Goal: Task Accomplishment & Management: Complete application form

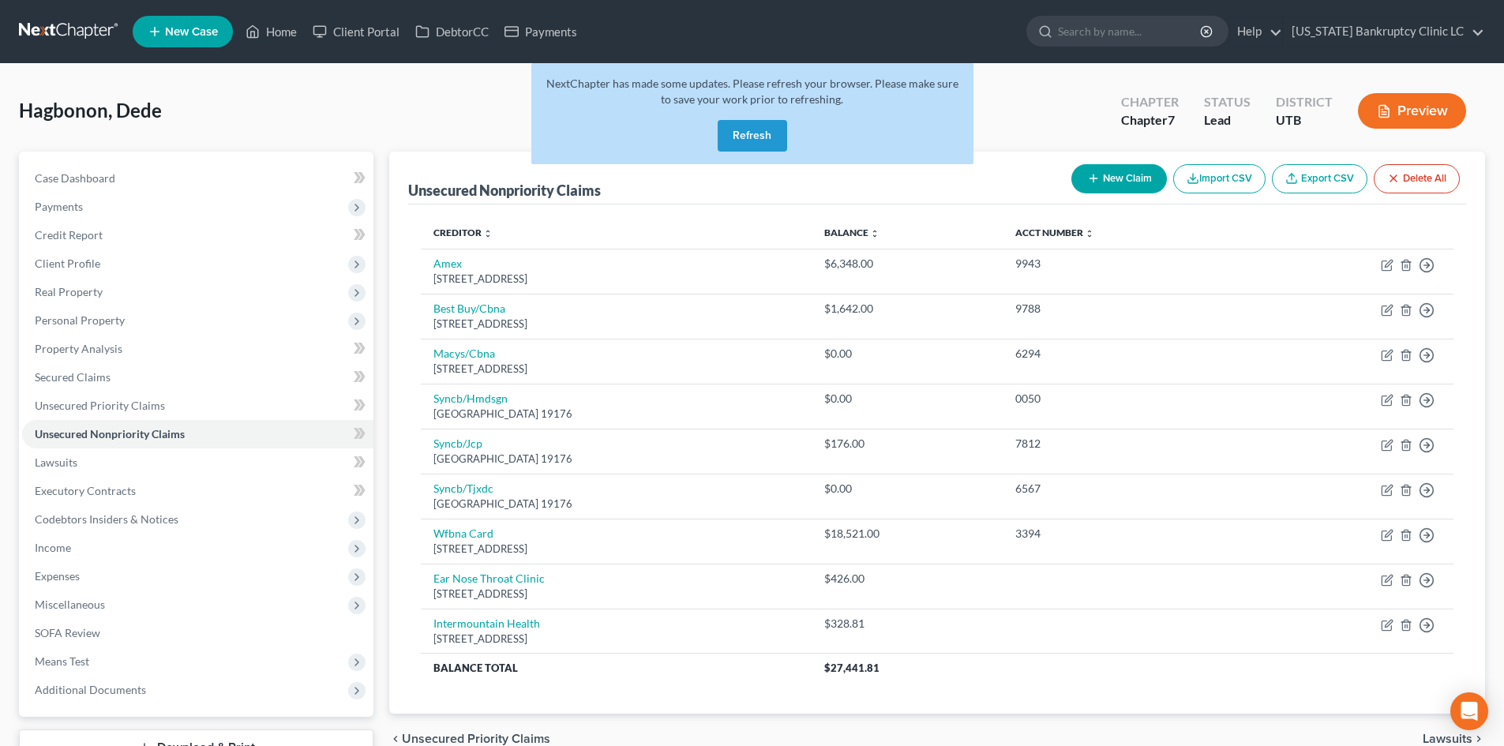
click at [757, 141] on button "Refresh" at bounding box center [752, 136] width 69 height 32
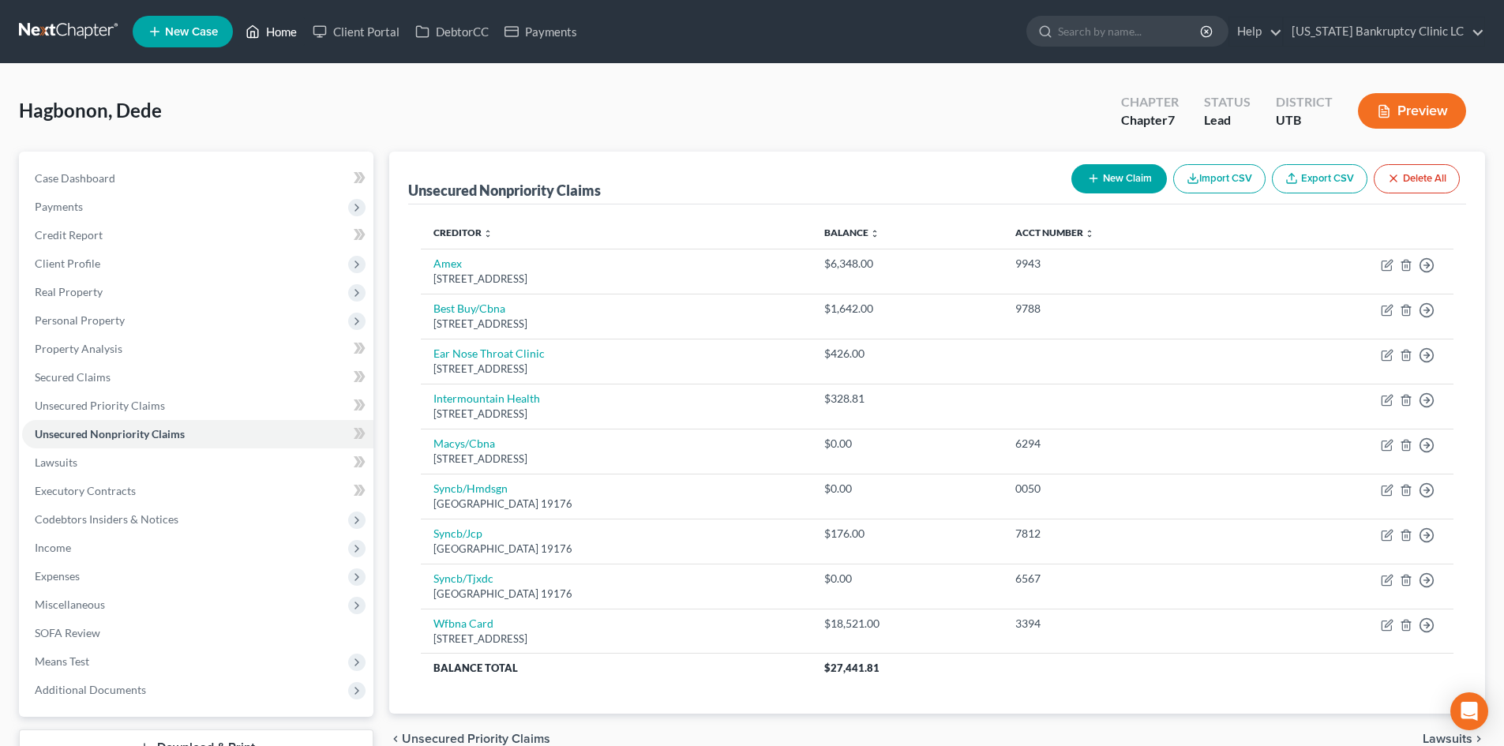
click at [277, 34] on link "Home" at bounding box center [271, 31] width 67 height 28
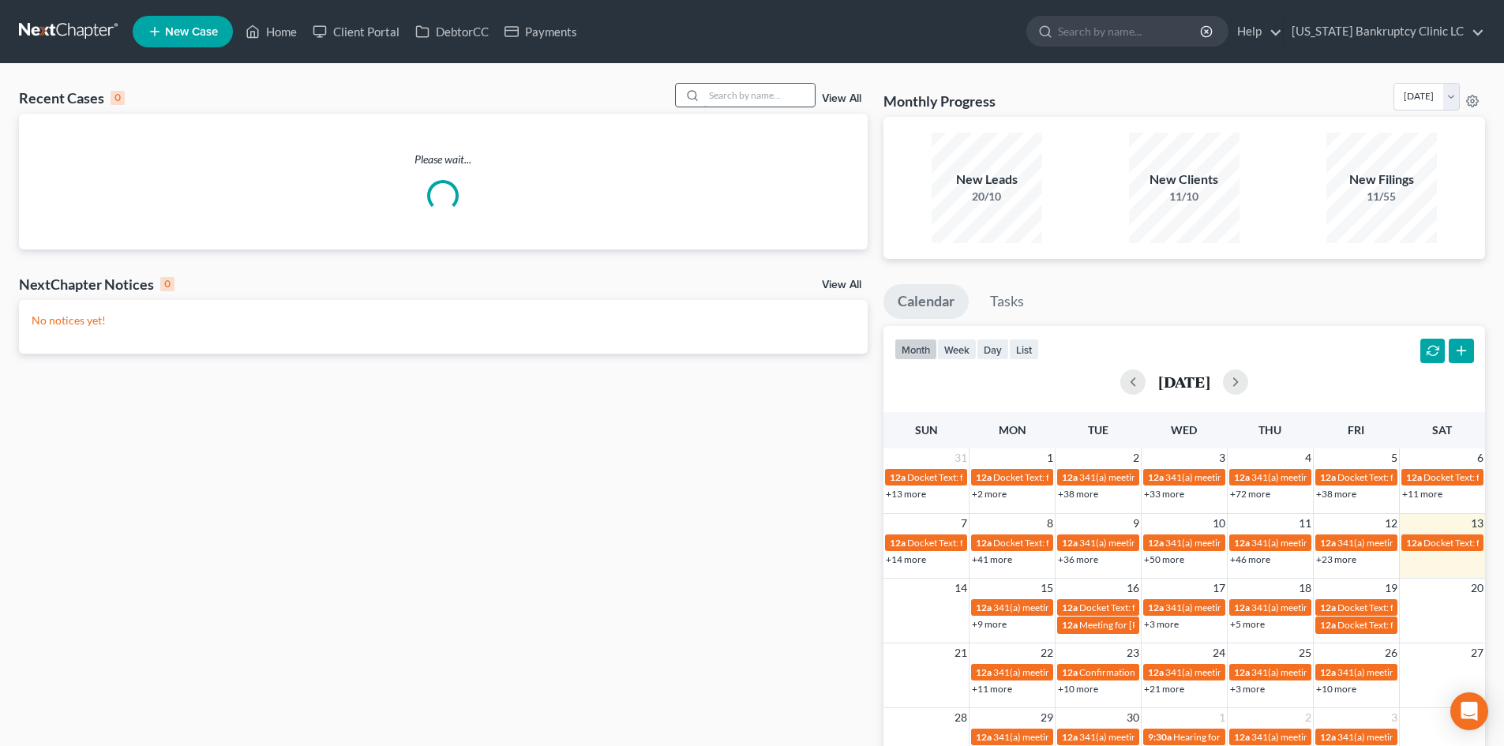
click at [771, 96] on input "search" at bounding box center [759, 95] width 111 height 23
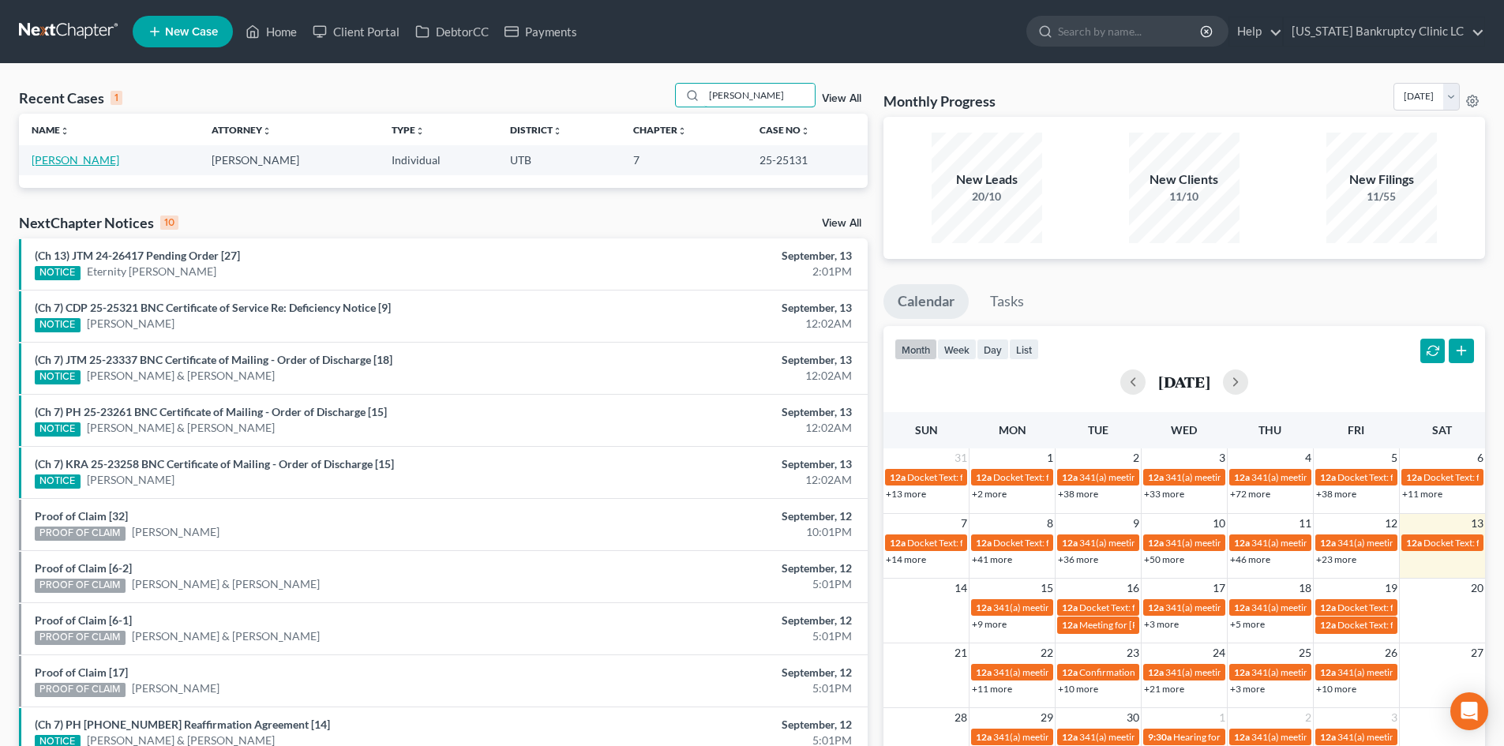
type input "wells"
click at [54, 164] on link "Wells, Bryan" at bounding box center [76, 159] width 88 height 13
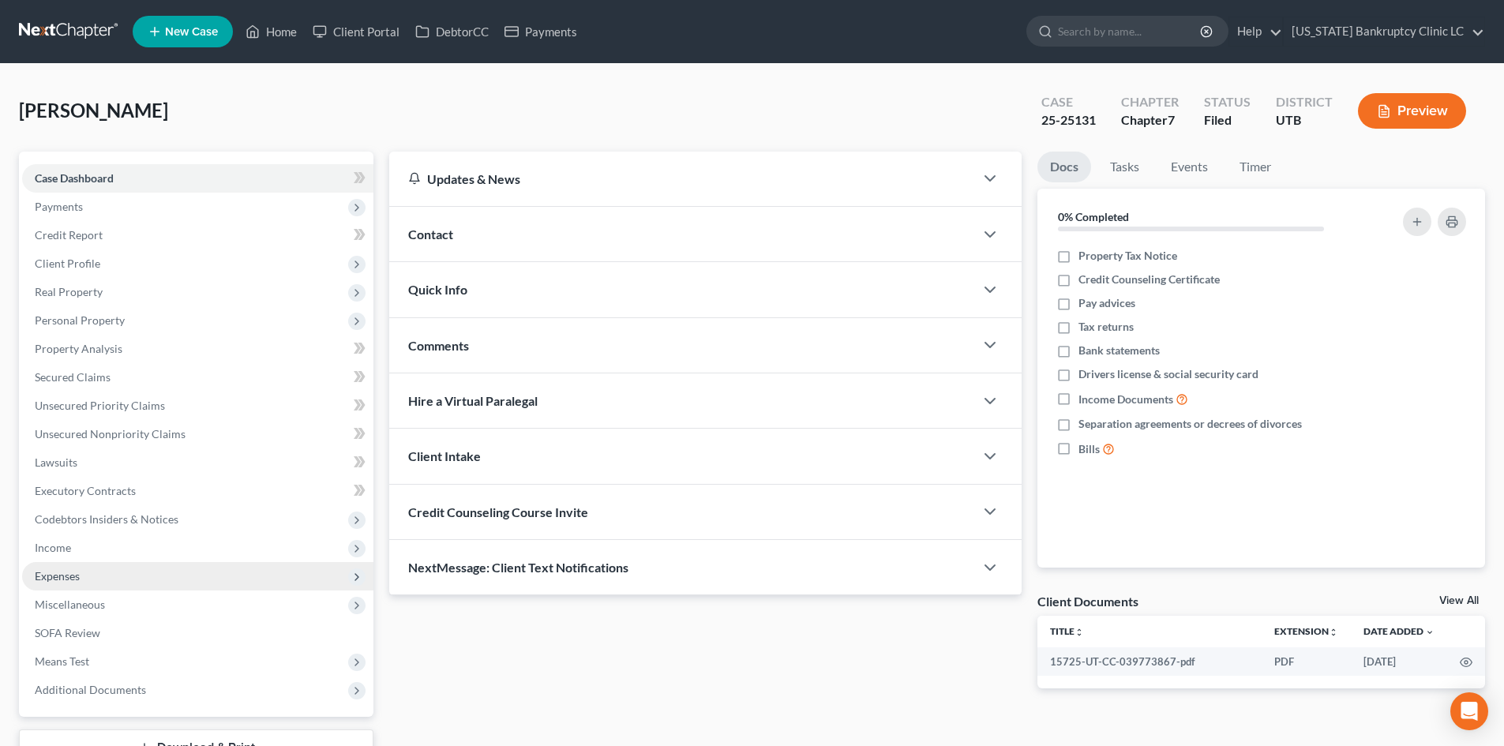
click at [99, 573] on span "Expenses" at bounding box center [197, 576] width 351 height 28
click at [115, 581] on span "Expenses" at bounding box center [197, 576] width 351 height 28
click at [111, 580] on span "Expenses" at bounding box center [197, 576] width 351 height 28
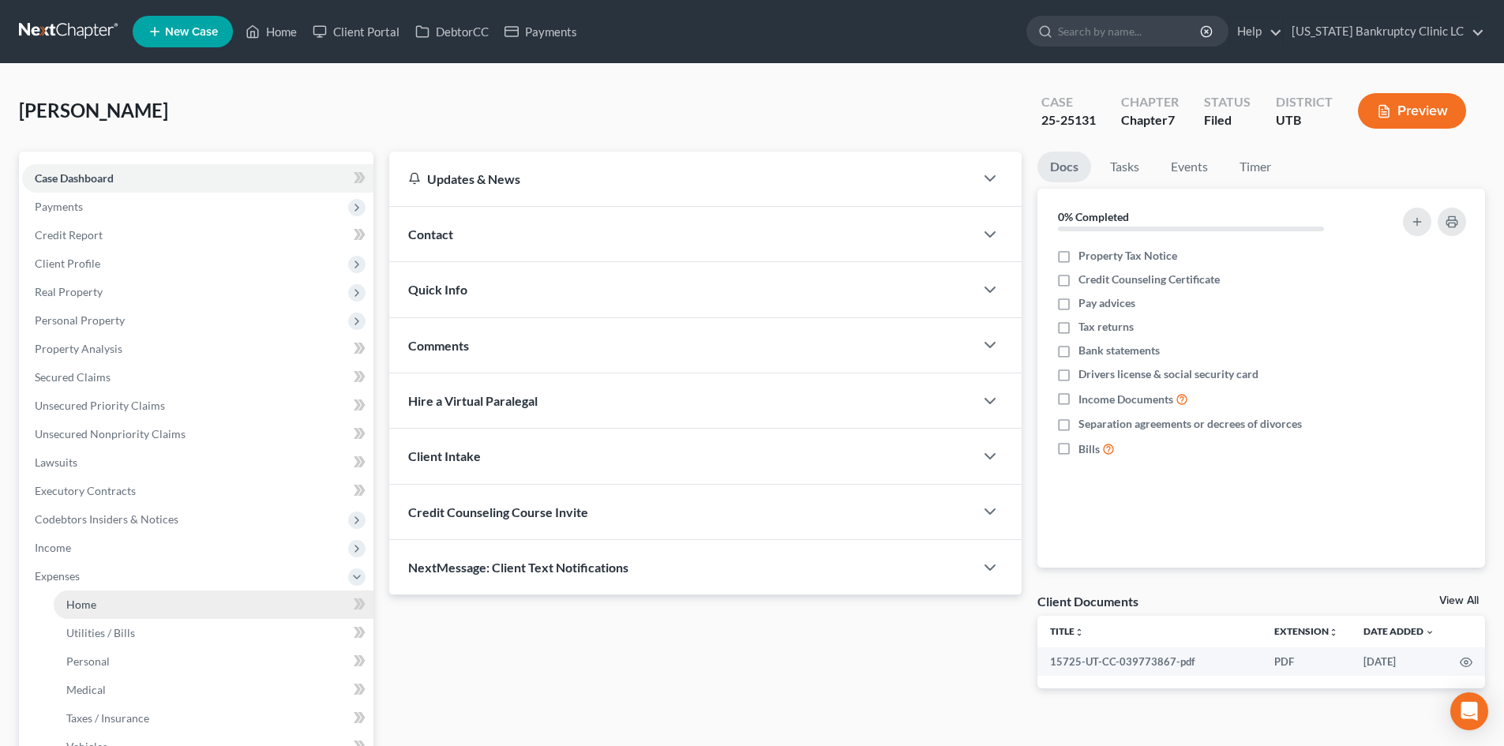
click at [109, 603] on link "Home" at bounding box center [214, 605] width 320 height 28
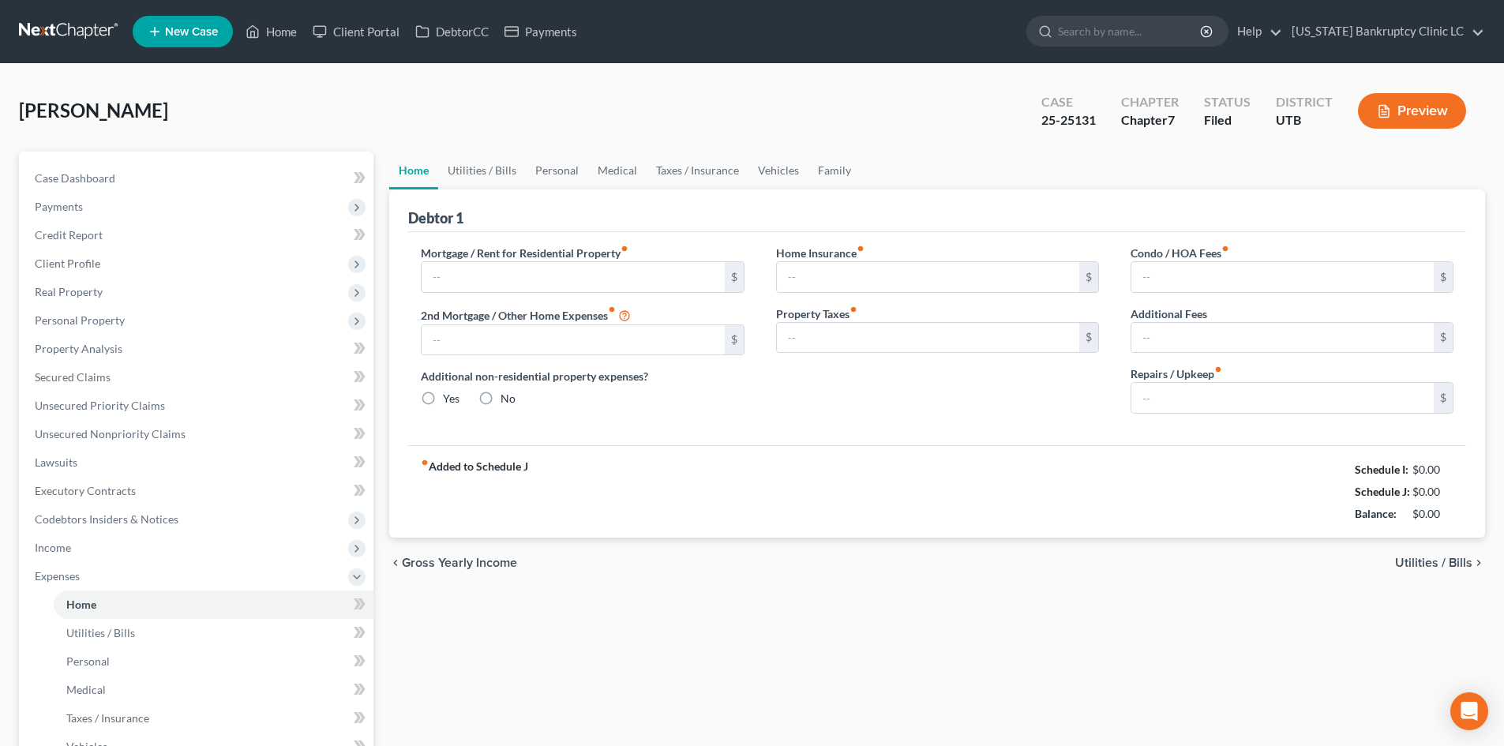
type input "1,000.00"
type input "0.00"
radio input "true"
type input "0.00"
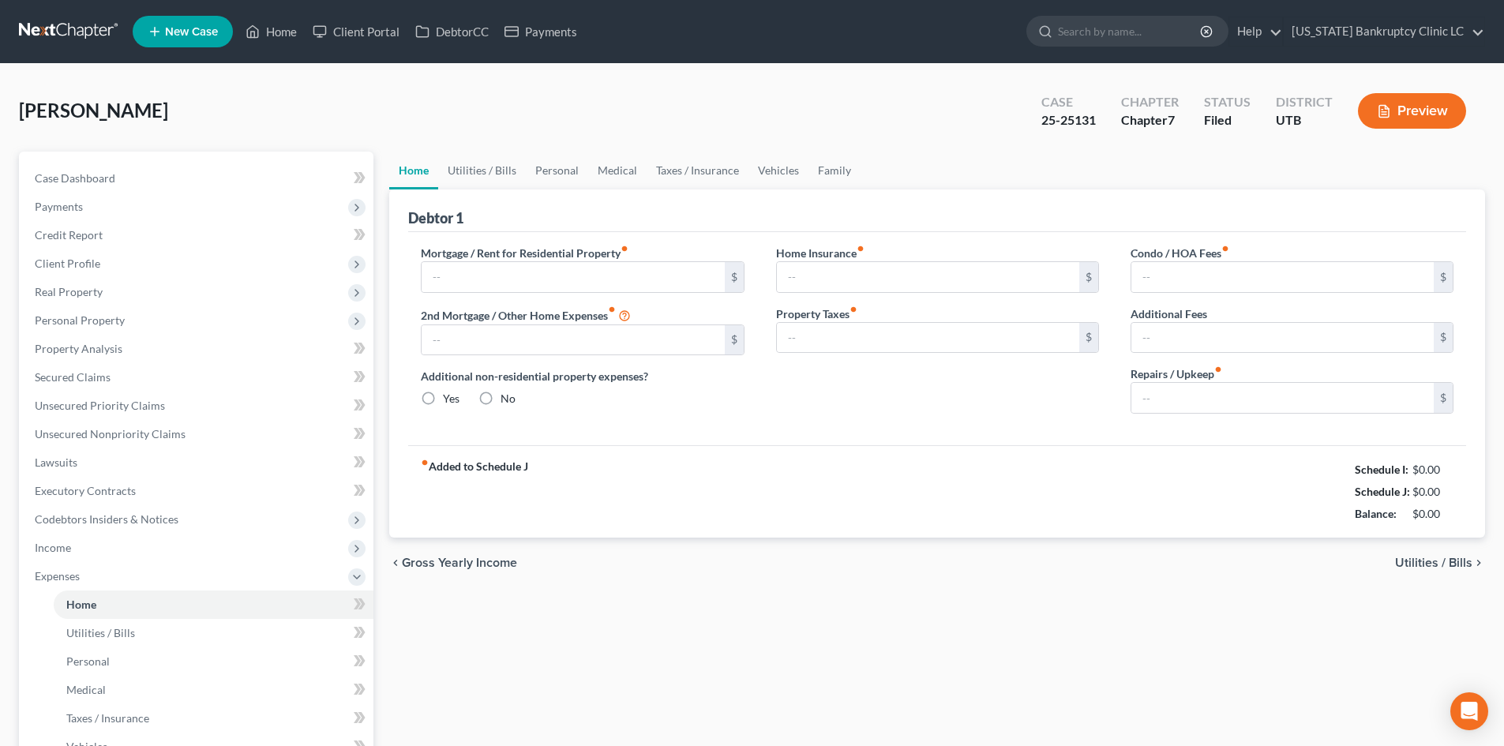
type input "0.00"
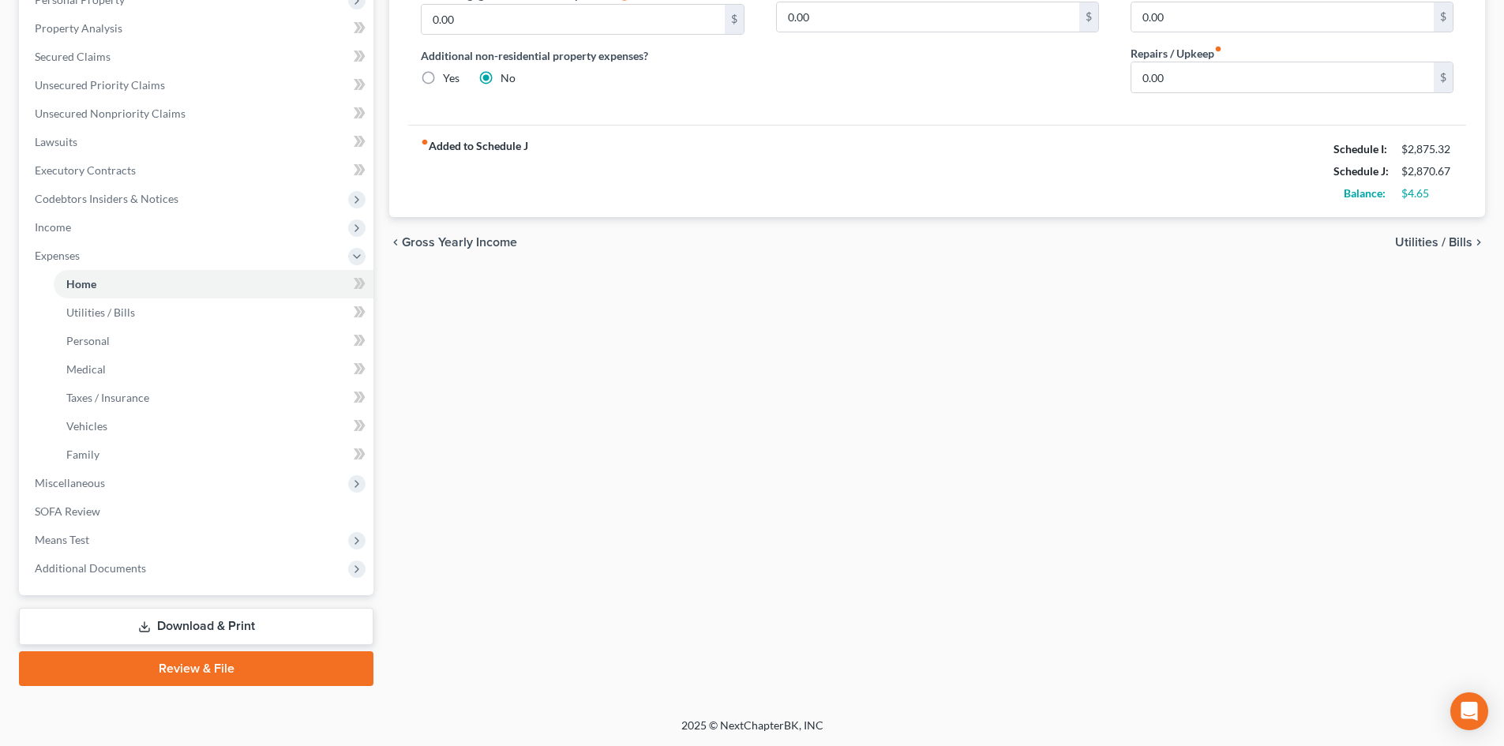
click at [266, 672] on link "Review & File" at bounding box center [196, 668] width 354 height 35
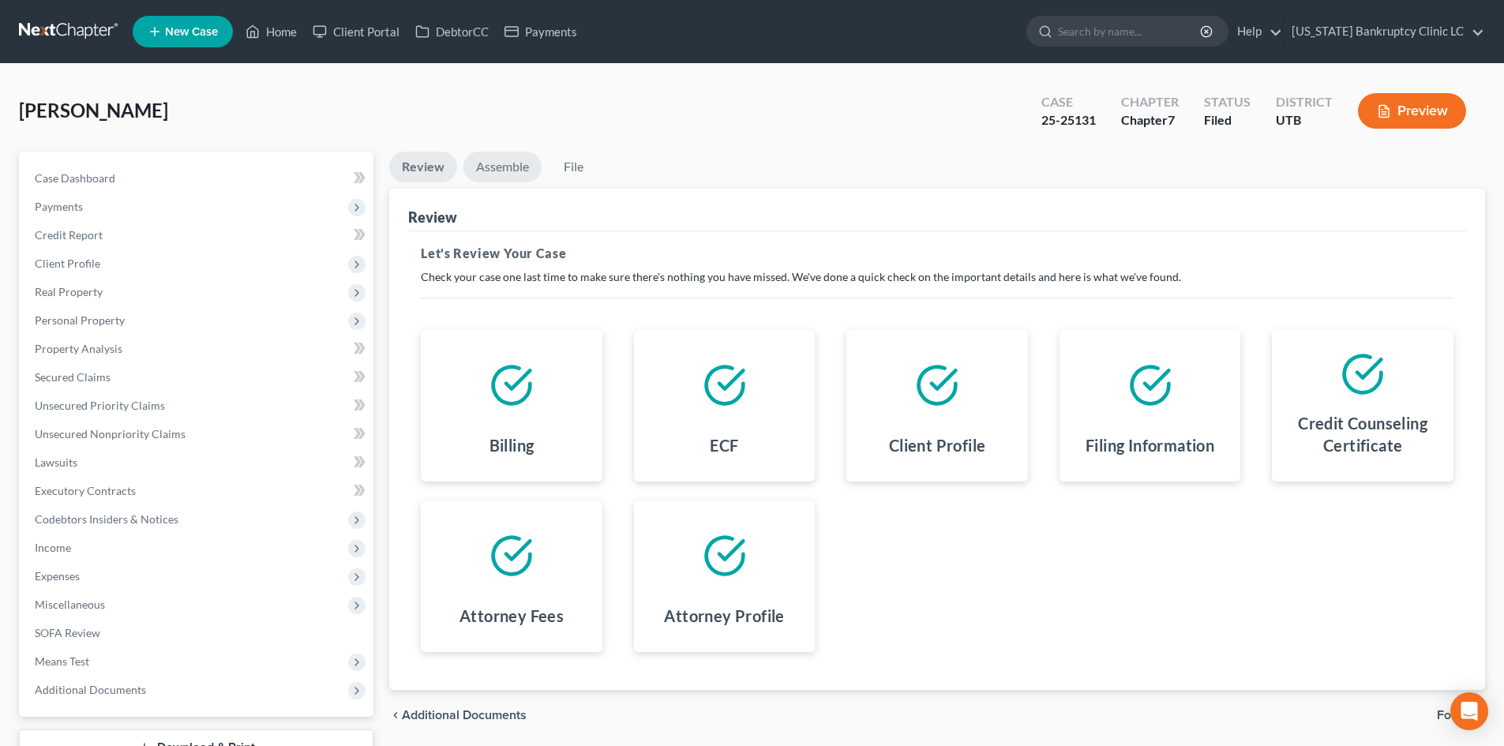
click at [496, 171] on link "Assemble" at bounding box center [502, 167] width 78 height 31
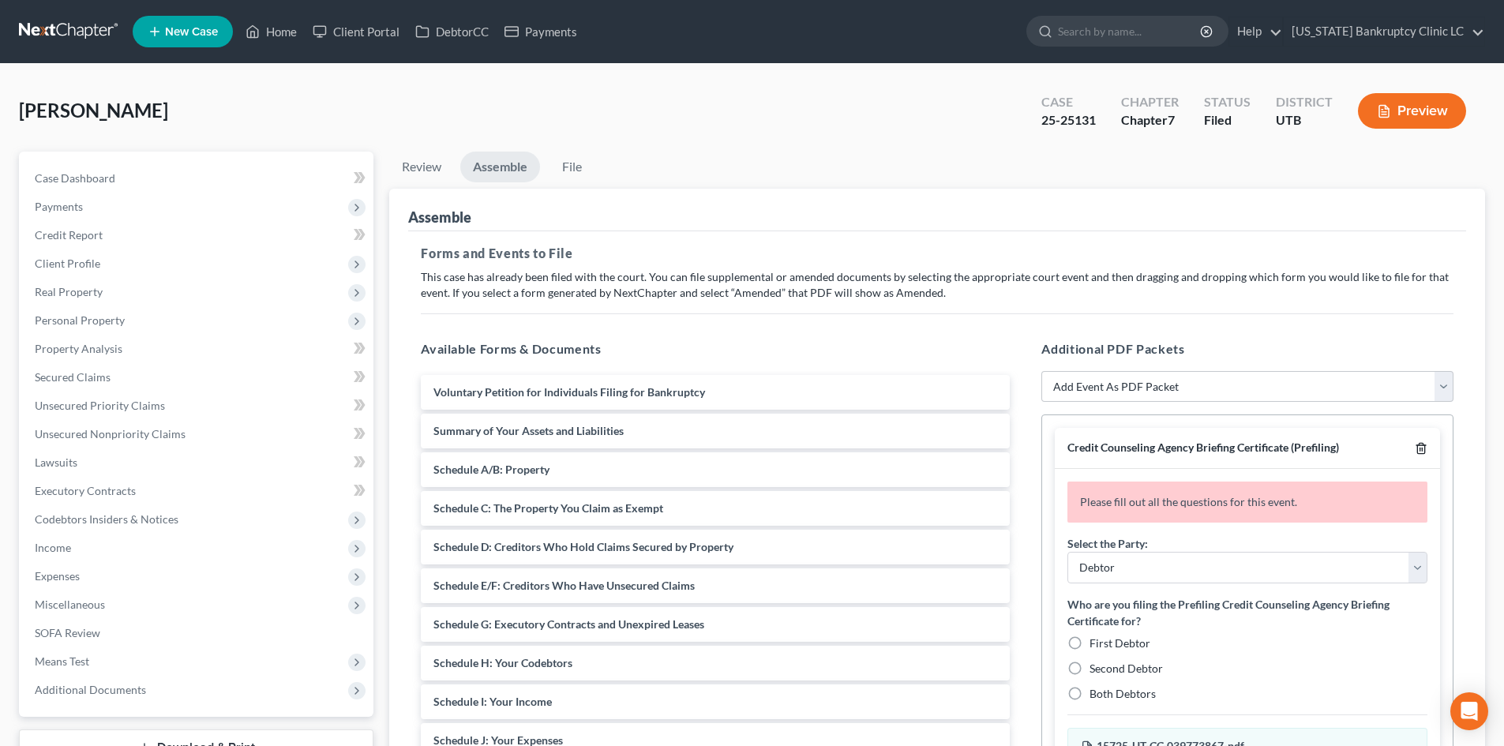
click at [1419, 448] on icon "button" at bounding box center [1421, 448] width 13 height 13
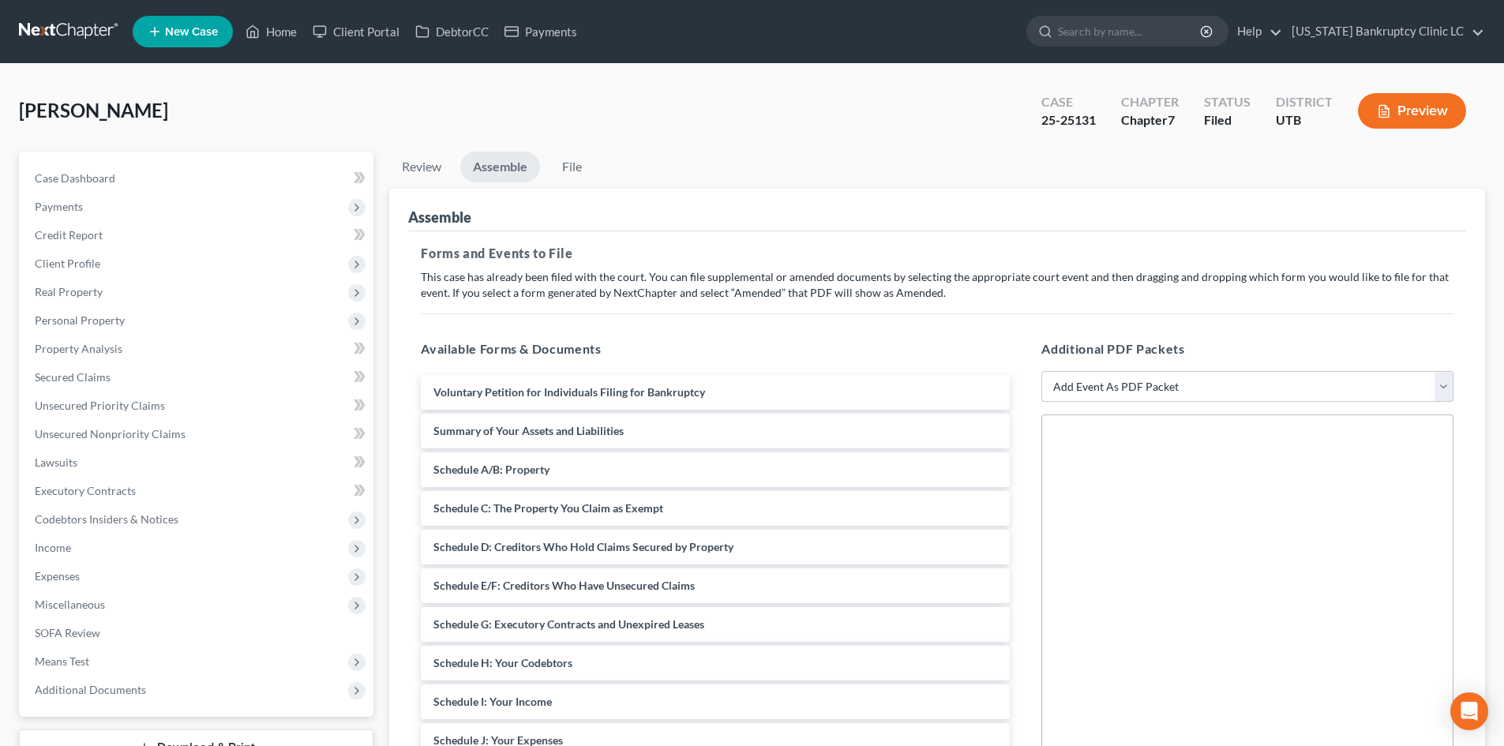
click at [1099, 390] on select "Add Event As PDF Packet Affidavit/Declaration Amended Document Amended Schedule…" at bounding box center [1247, 387] width 412 height 32
select select "11"
click at [1041, 371] on select "Add Event As PDF Packet Affidavit/Declaration Amended Document Amended Schedule…" at bounding box center [1247, 387] width 412 height 32
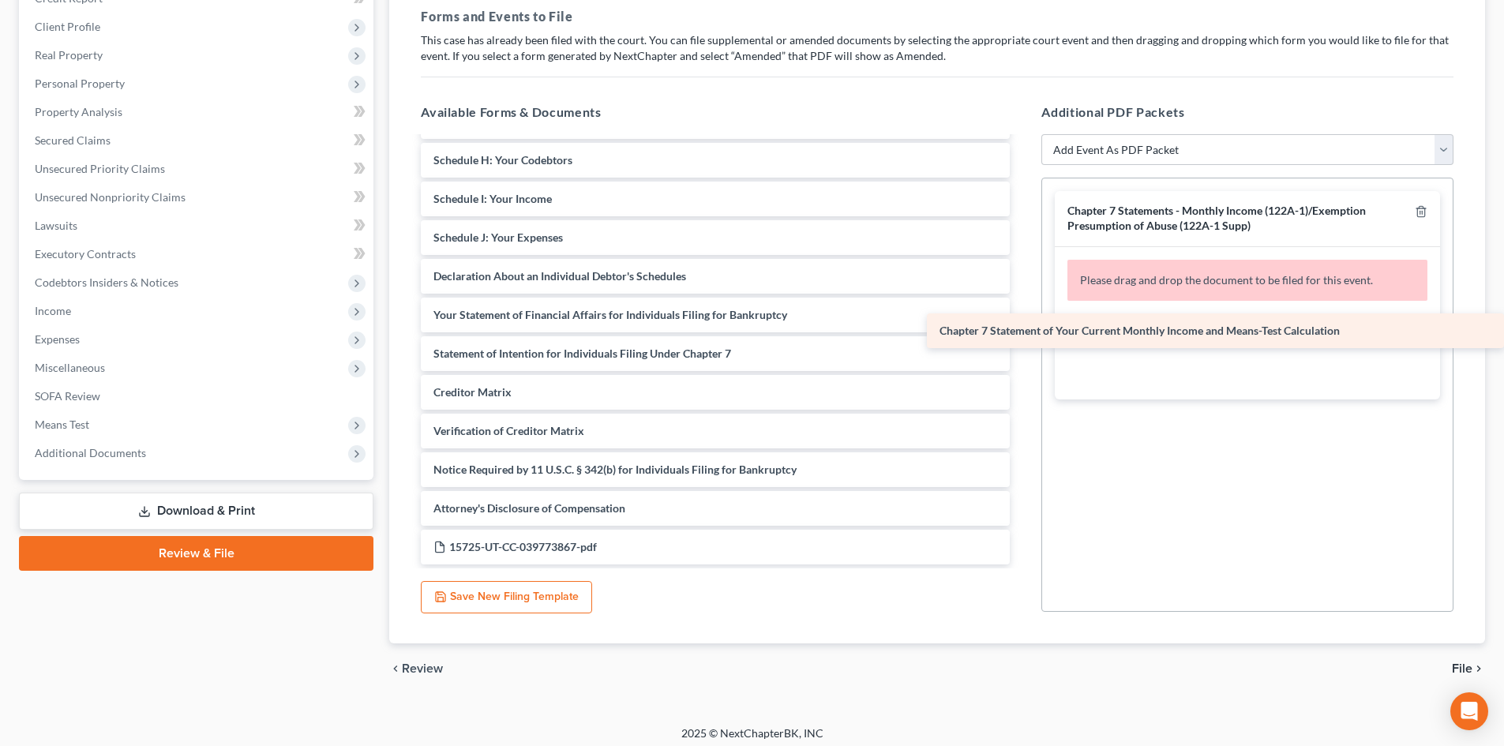
scroll to position [266, 0]
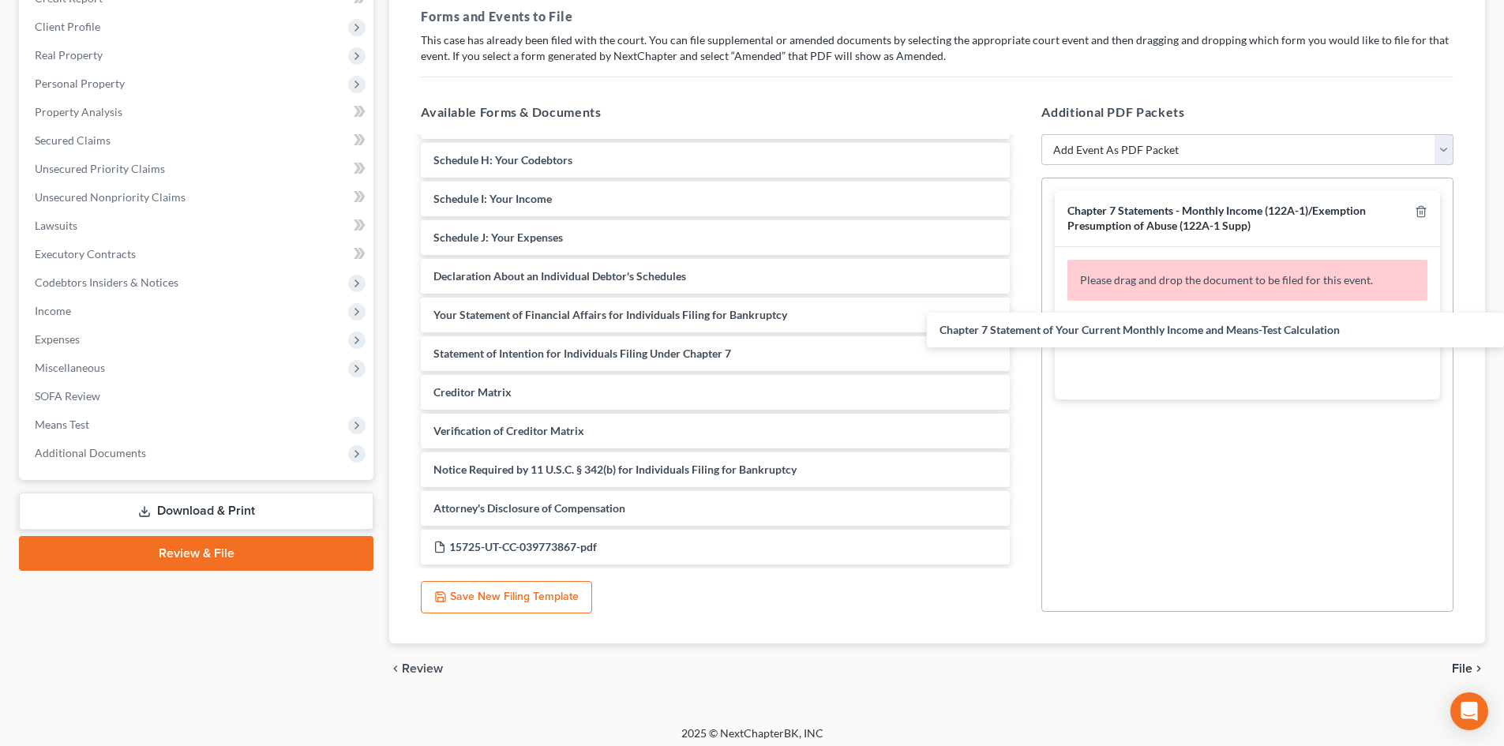
drag, startPoint x: 760, startPoint y: 350, endPoint x: 1311, endPoint y: 294, distance: 554.7
click at [1022, 326] on div "Chapter 7 Statement of Your Current Monthly Income and Means-Test Calculation V…" at bounding box center [715, 218] width 614 height 692
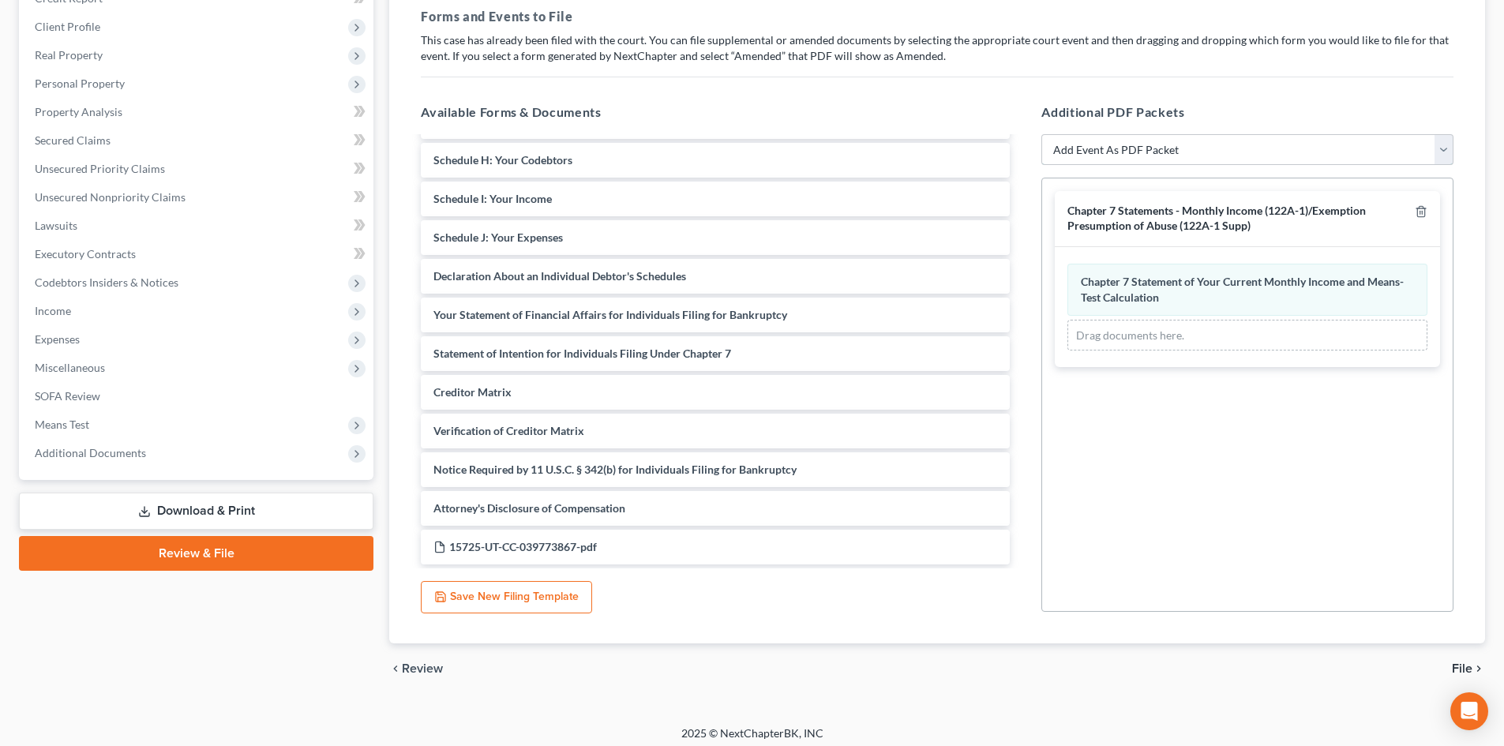
click at [1227, 160] on select "Add Event As PDF Packet Affidavit/Declaration Amended Document Amended Schedule…" at bounding box center [1247, 150] width 412 height 32
select select "19"
click at [1041, 134] on select "Add Event As PDF Packet Affidavit/Declaration Amended Document Amended Schedule…" at bounding box center [1247, 150] width 412 height 32
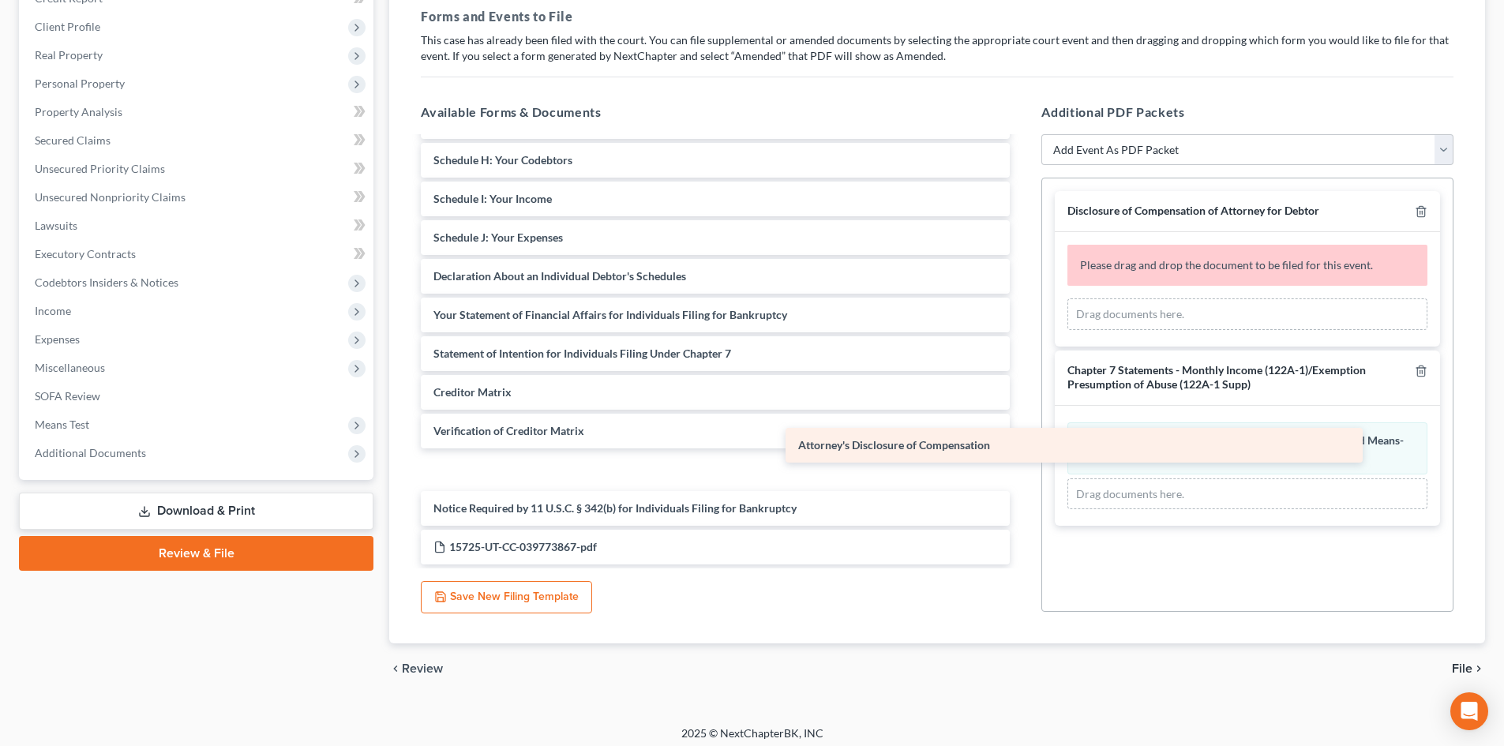
scroll to position [227, 0]
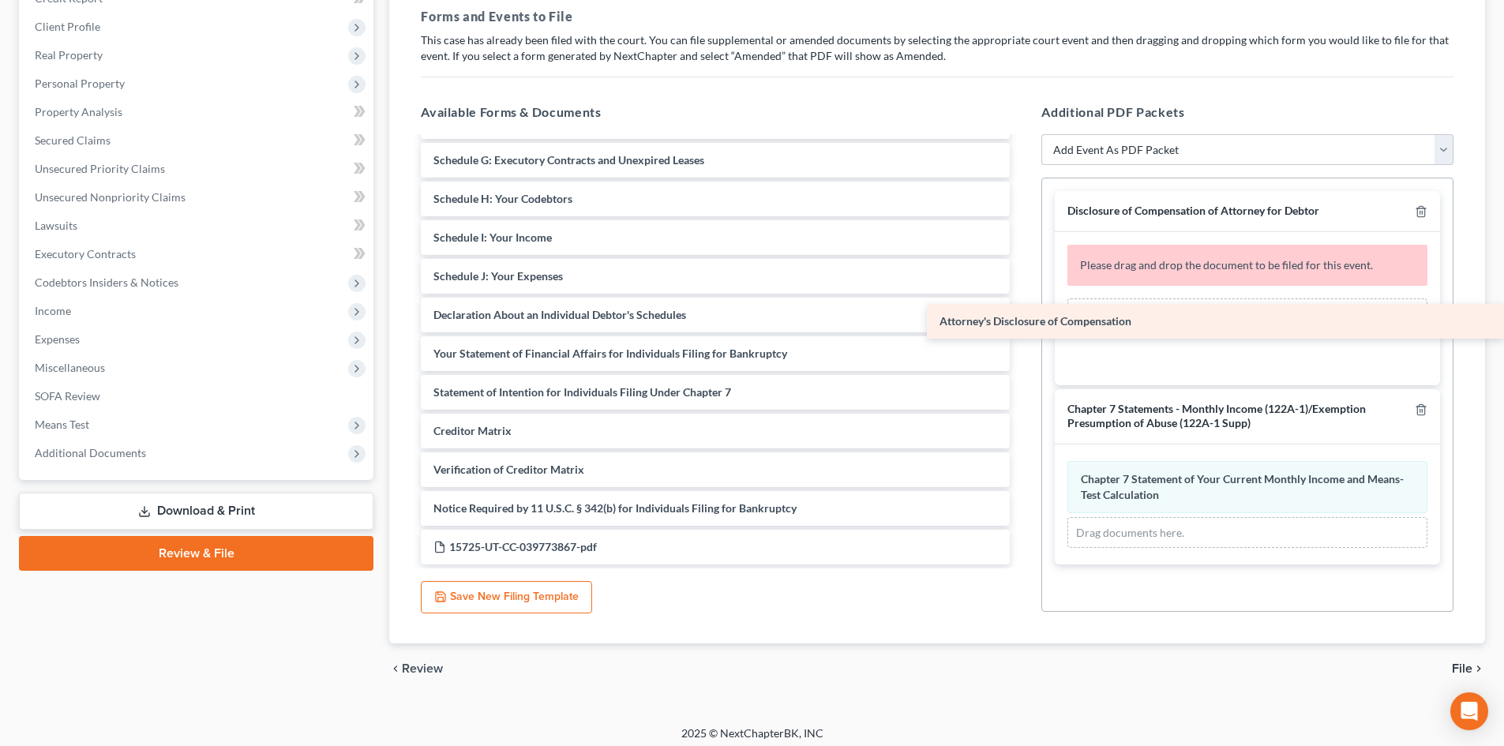
drag, startPoint x: 613, startPoint y: 504, endPoint x: 1241, endPoint y: 317, distance: 655.7
click at [1022, 317] on div "Attorney's Disclosure of Compensation Voluntary Petition for Individuals Filing…" at bounding box center [715, 238] width 614 height 654
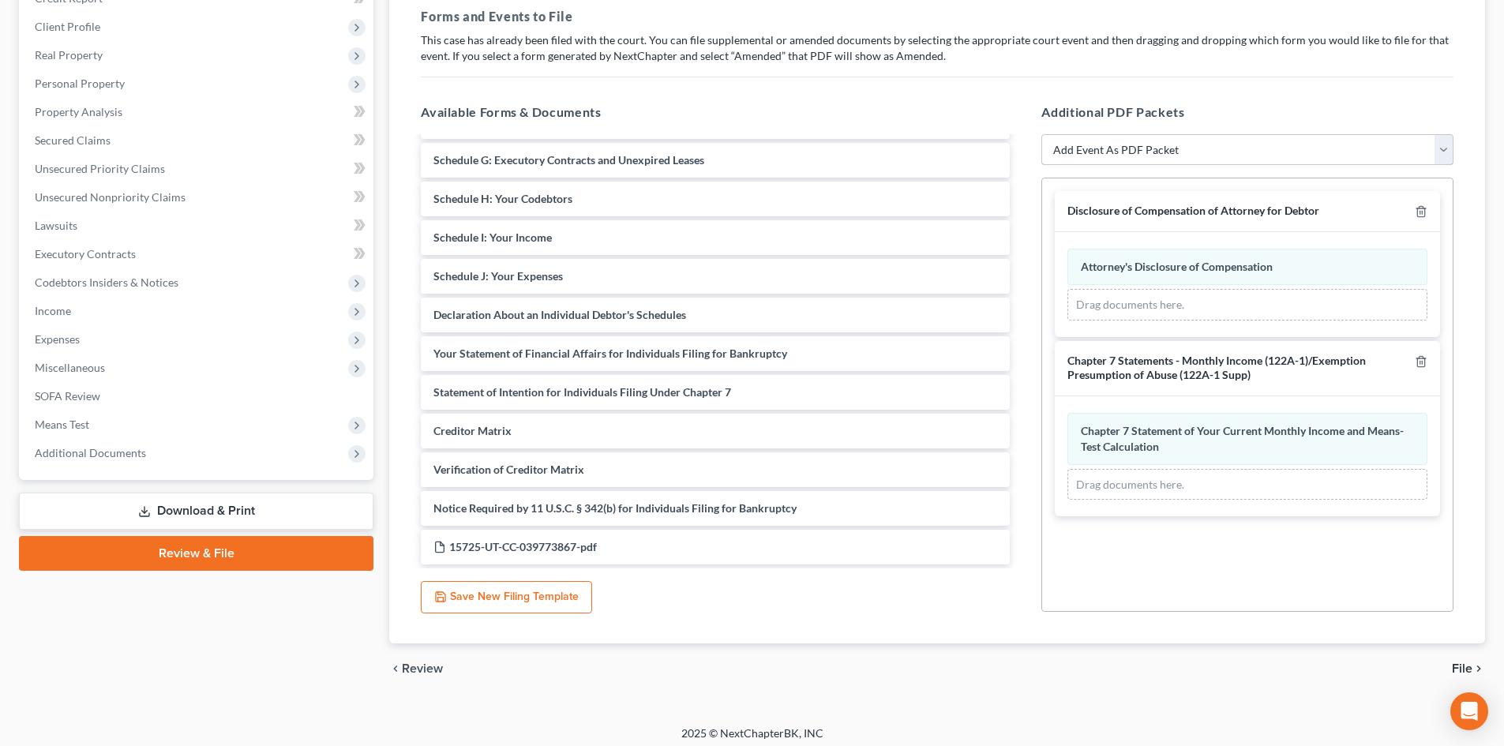
click at [1134, 150] on select "Add Event As PDF Packet Affidavit/Declaration Amended Document Amended Schedule…" at bounding box center [1247, 150] width 412 height 32
select select "47"
click at [1041, 134] on select "Add Event As PDF Packet Affidavit/Declaration Amended Document Amended Schedule…" at bounding box center [1247, 150] width 412 height 32
select select
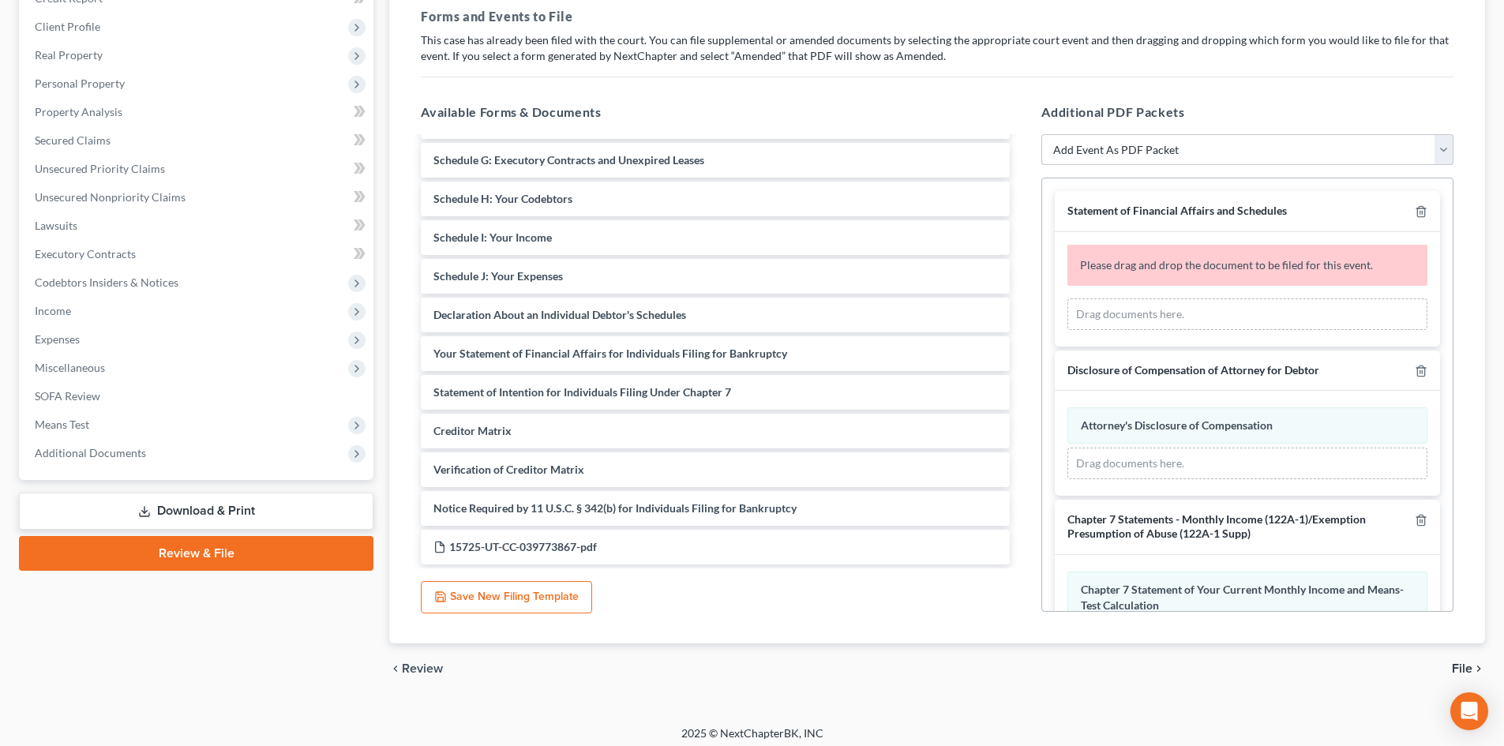
scroll to position [0, 0]
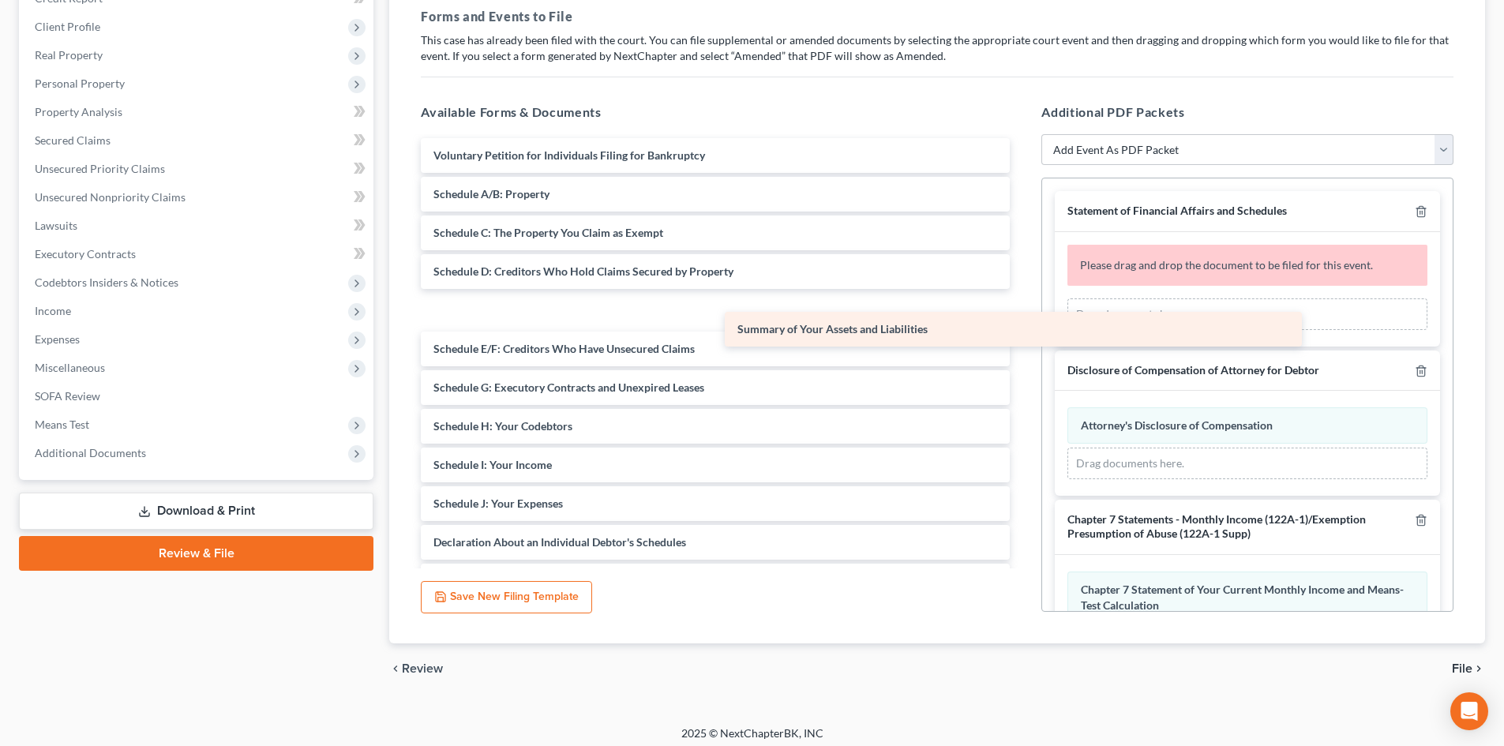
drag, startPoint x: 546, startPoint y: 188, endPoint x: 1048, endPoint y: 320, distance: 519.1
click at [1022, 320] on div "Summary of Your Assets and Liabilities Voluntary Petition for Individuals Filin…" at bounding box center [715, 465] width 614 height 654
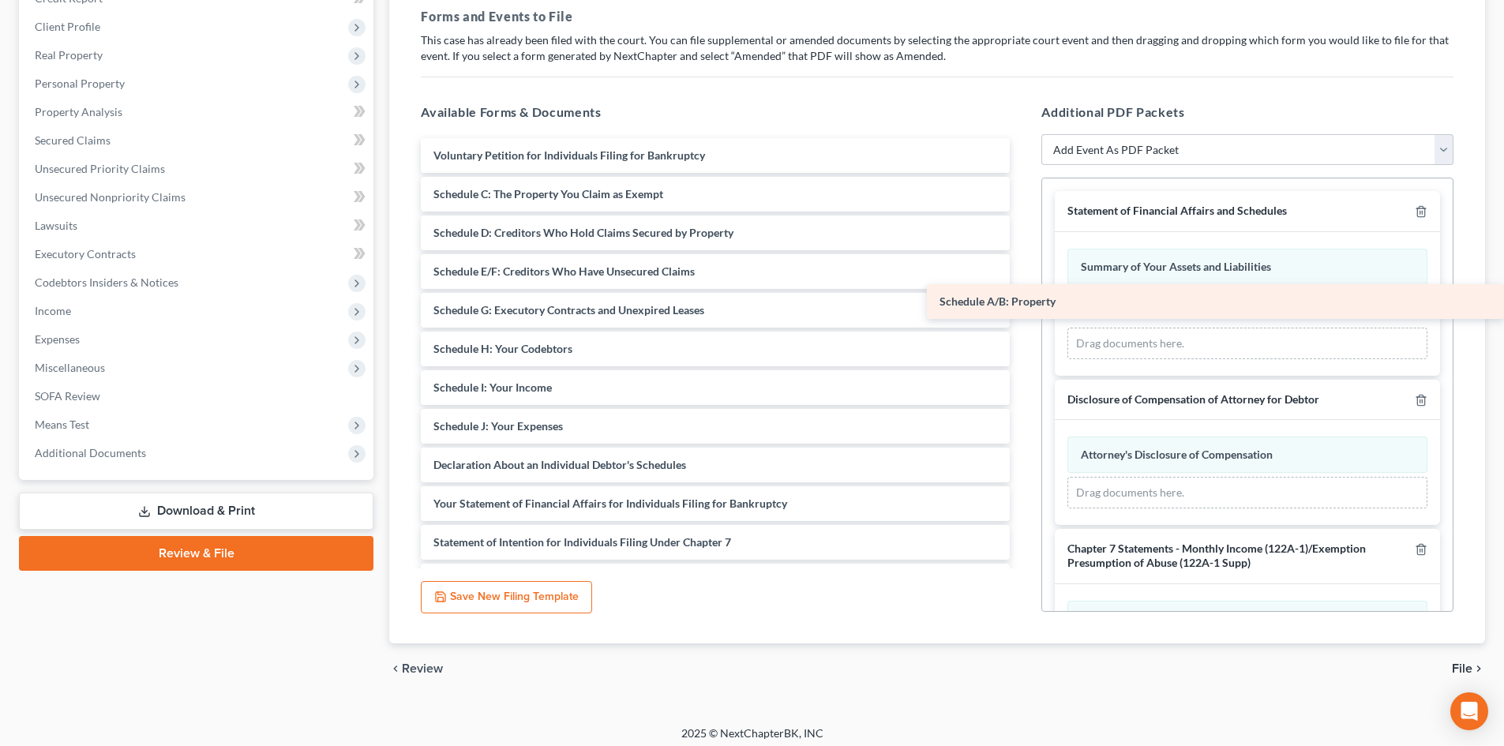
drag, startPoint x: 516, startPoint y: 201, endPoint x: 1101, endPoint y: 308, distance: 594.8
click at [1022, 308] on div "Schedule A/B: Property Voluntary Petition for Individuals Filing for Bankruptcy…" at bounding box center [715, 426] width 614 height 576
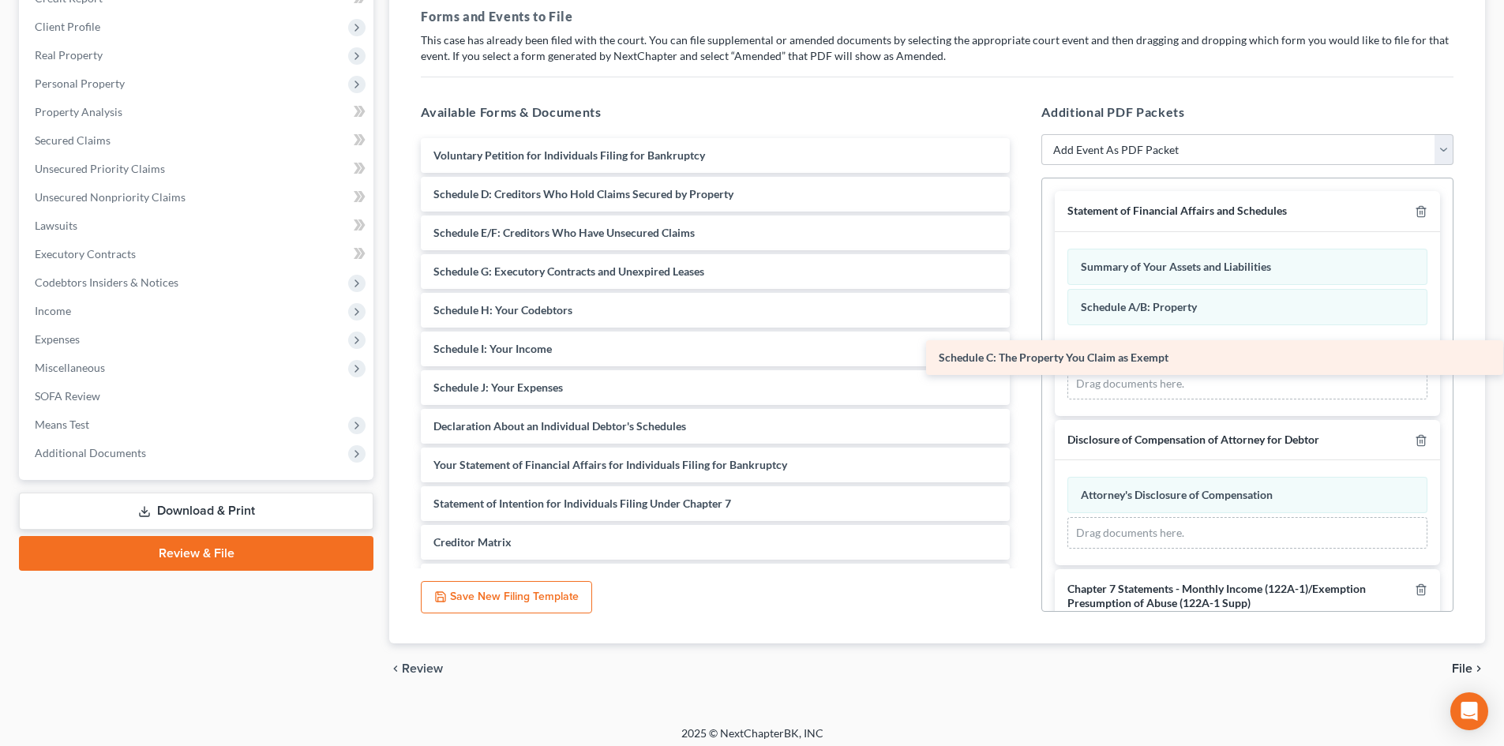
drag, startPoint x: 555, startPoint y: 186, endPoint x: 1060, endPoint y: 349, distance: 530.3
click at [1022, 349] on div "Schedule C: The Property You Claim as Exempt Voluntary Petition for Individuals…" at bounding box center [715, 407] width 614 height 538
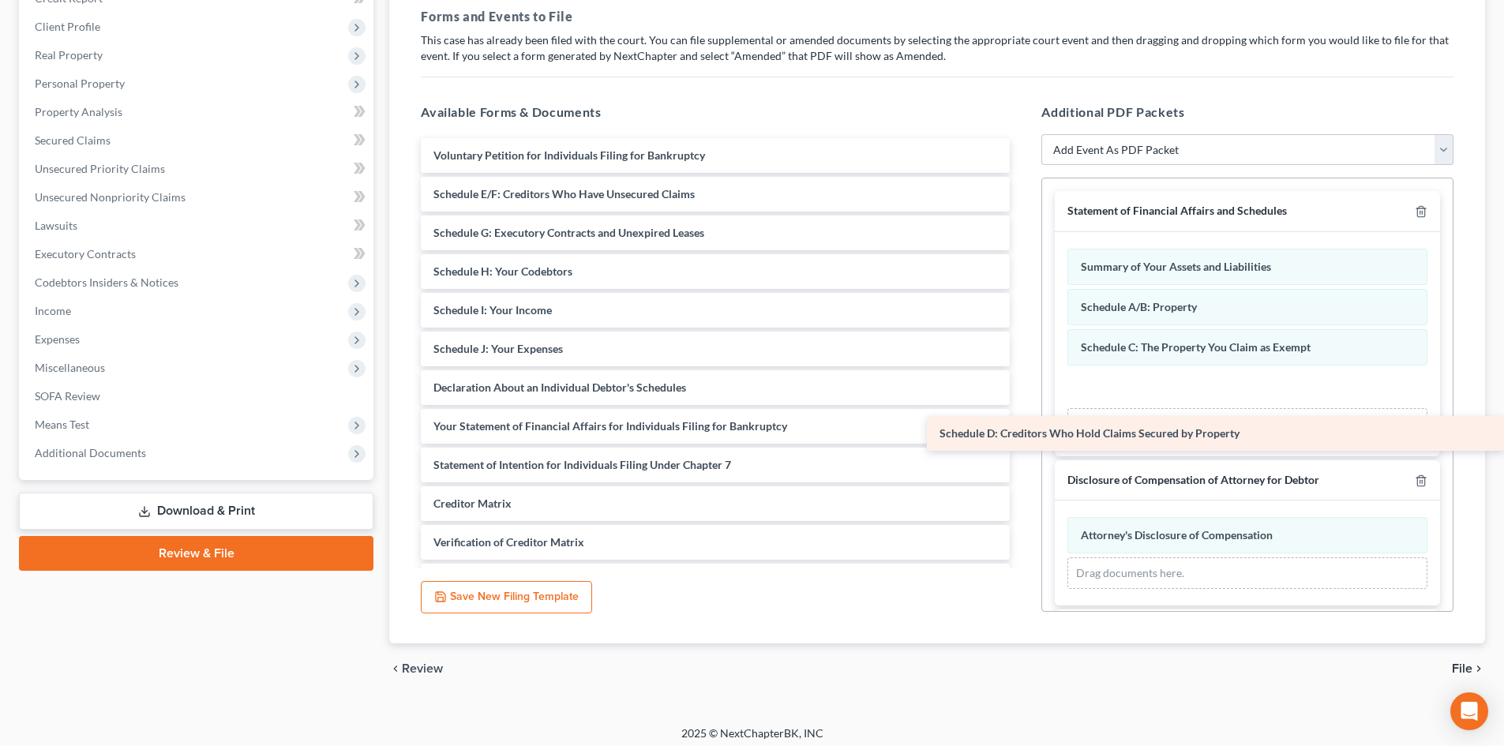
drag, startPoint x: 532, startPoint y: 195, endPoint x: 1095, endPoint y: 417, distance: 605.1
click at [1022, 417] on div "Schedule D: Creditors Who Hold Claims Secured by Property Voluntary Petition fo…" at bounding box center [715, 387] width 614 height 499
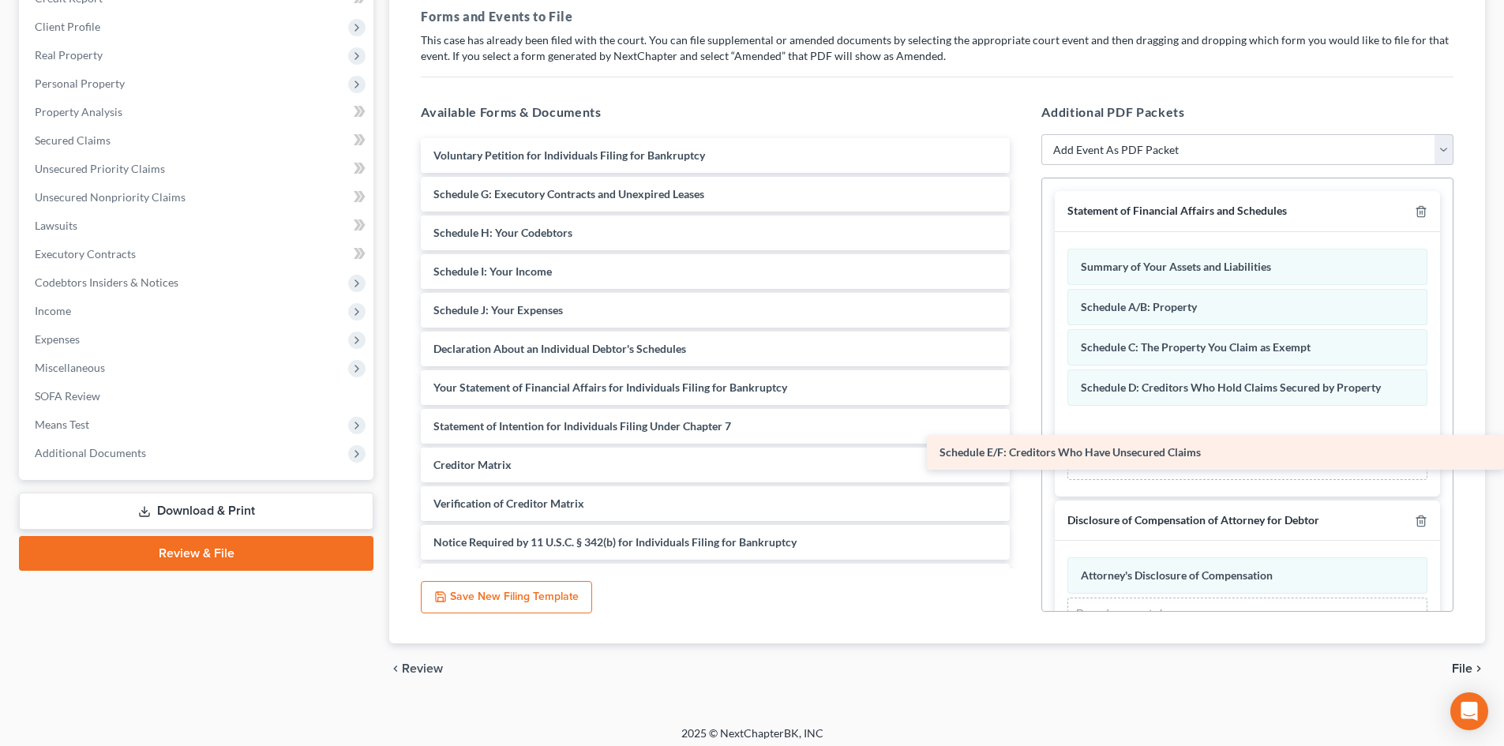
drag, startPoint x: 587, startPoint y: 205, endPoint x: 1117, endPoint y: 462, distance: 588.6
click at [1022, 463] on div "Schedule E/F: Creditors Who Have Unsecured Claims Voluntary Petition for Indivi…" at bounding box center [715, 368] width 614 height 460
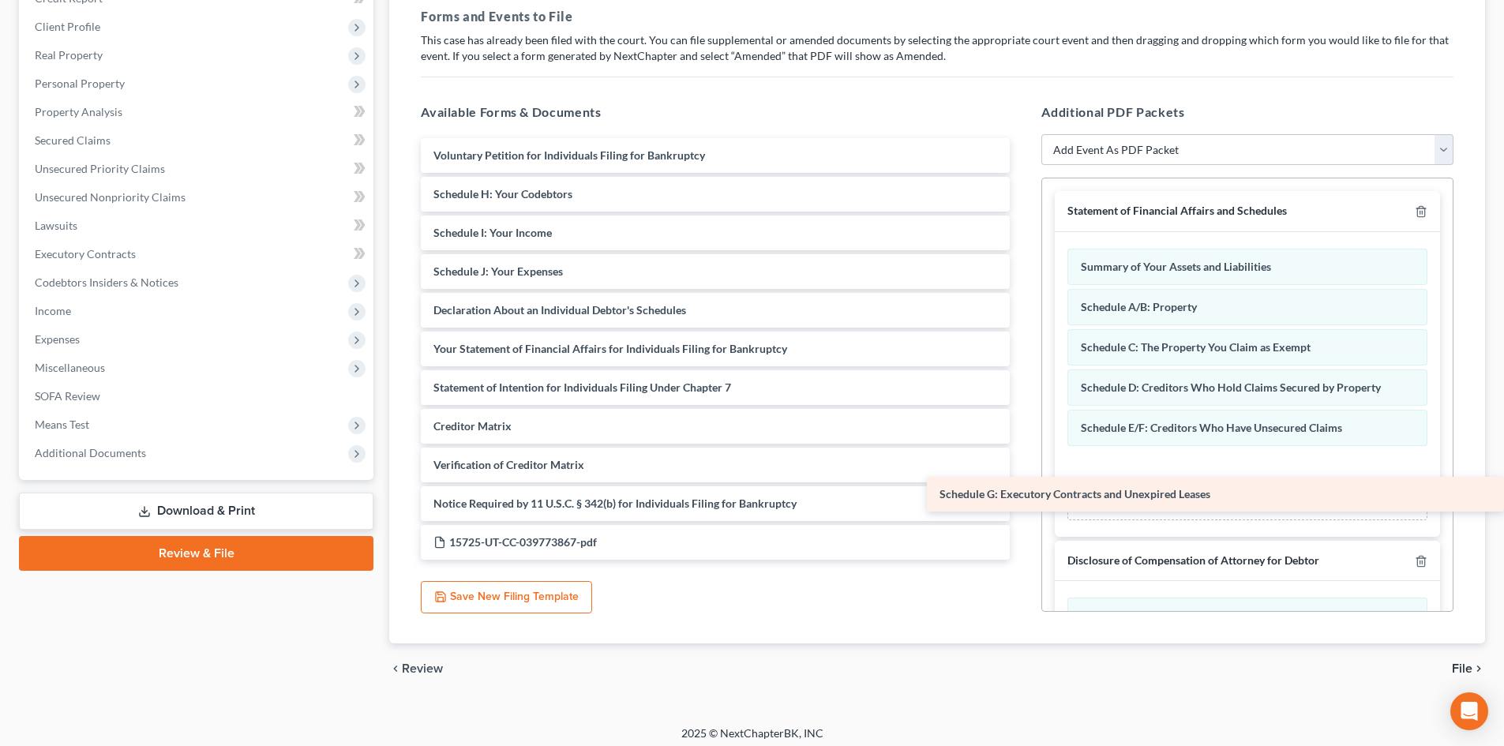
drag, startPoint x: 549, startPoint y: 200, endPoint x: 1060, endPoint y: 500, distance: 593.1
click at [1022, 500] on div "Schedule G: Executory Contracts and Unexpired Leases Voluntary Petition for Ind…" at bounding box center [715, 349] width 614 height 422
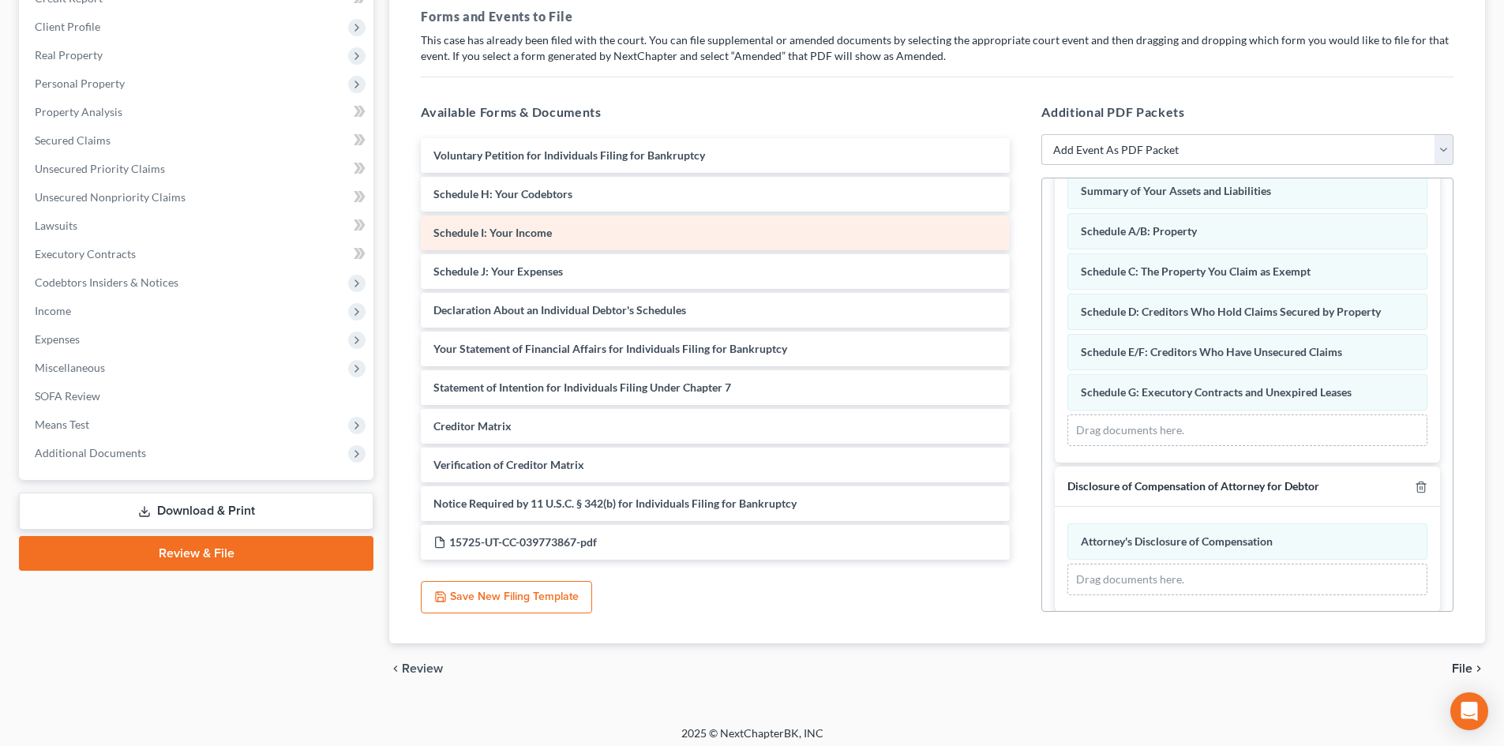
scroll to position [79, 0]
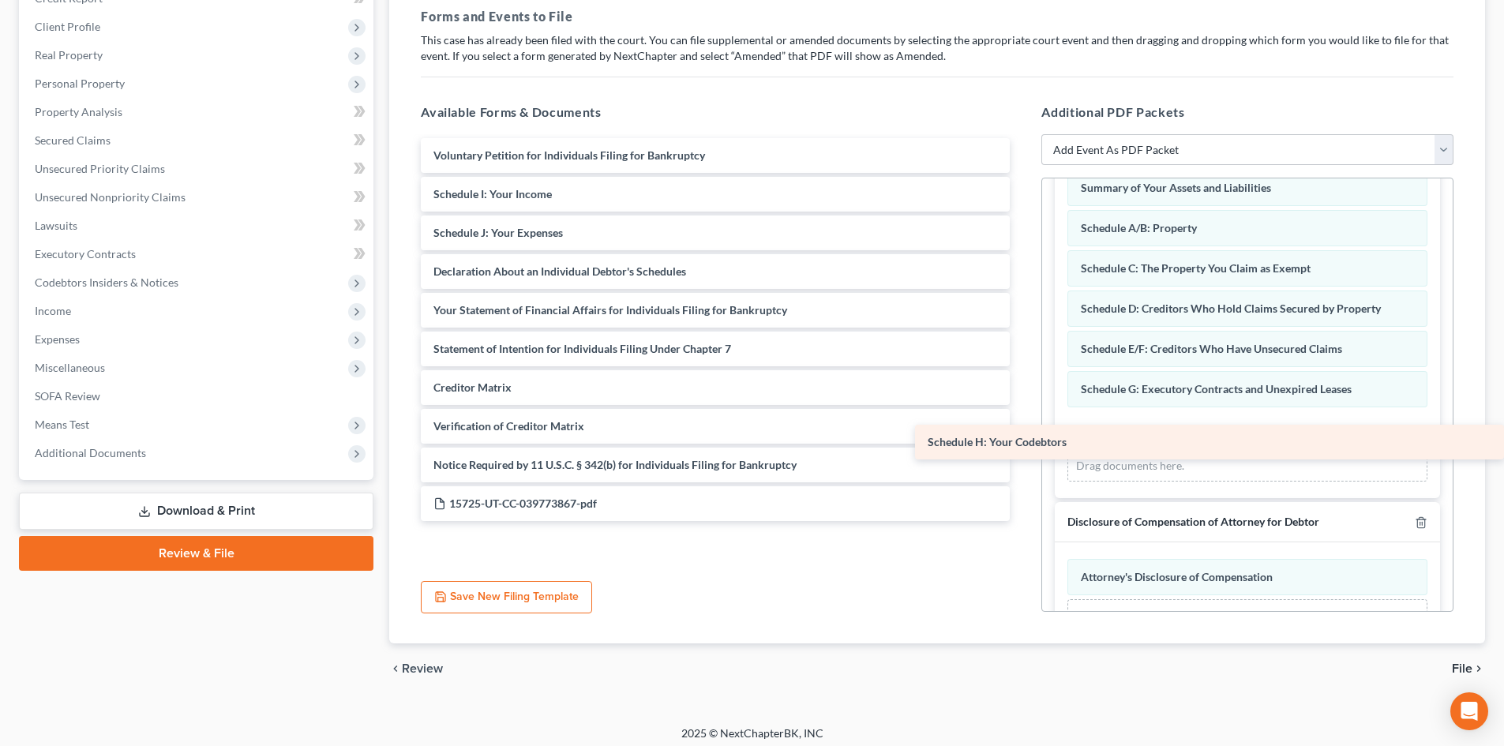
drag, startPoint x: 566, startPoint y: 200, endPoint x: 1089, endPoint y: 449, distance: 579.1
click at [1022, 449] on div "Schedule H: Your Codebtors Voluntary Petition for Individuals Filing for Bankru…" at bounding box center [715, 329] width 614 height 383
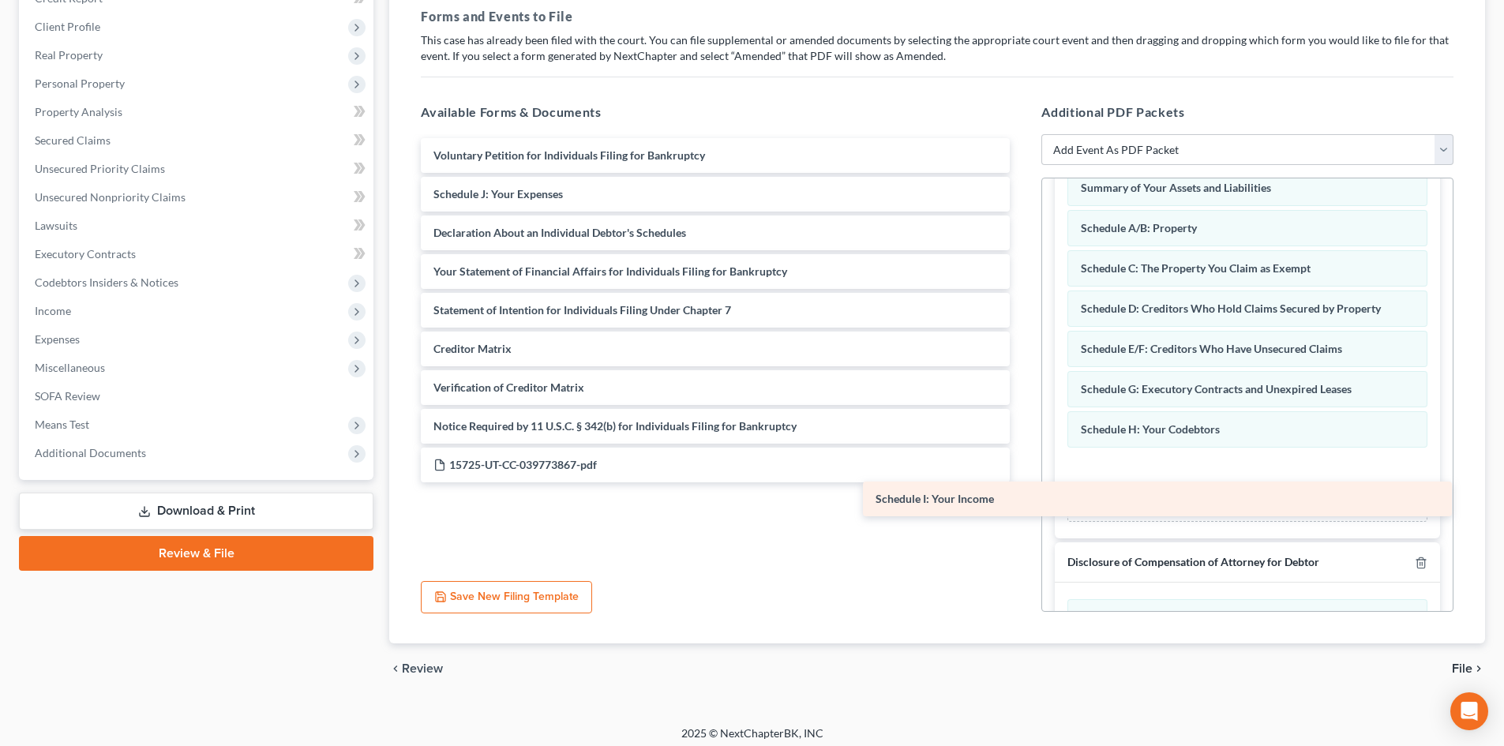
drag, startPoint x: 539, startPoint y: 181, endPoint x: 1067, endPoint y: 493, distance: 612.7
click at [1022, 482] on div "Schedule I: Your Income Voluntary Petition for Individuals Filing for Bankruptc…" at bounding box center [715, 310] width 614 height 344
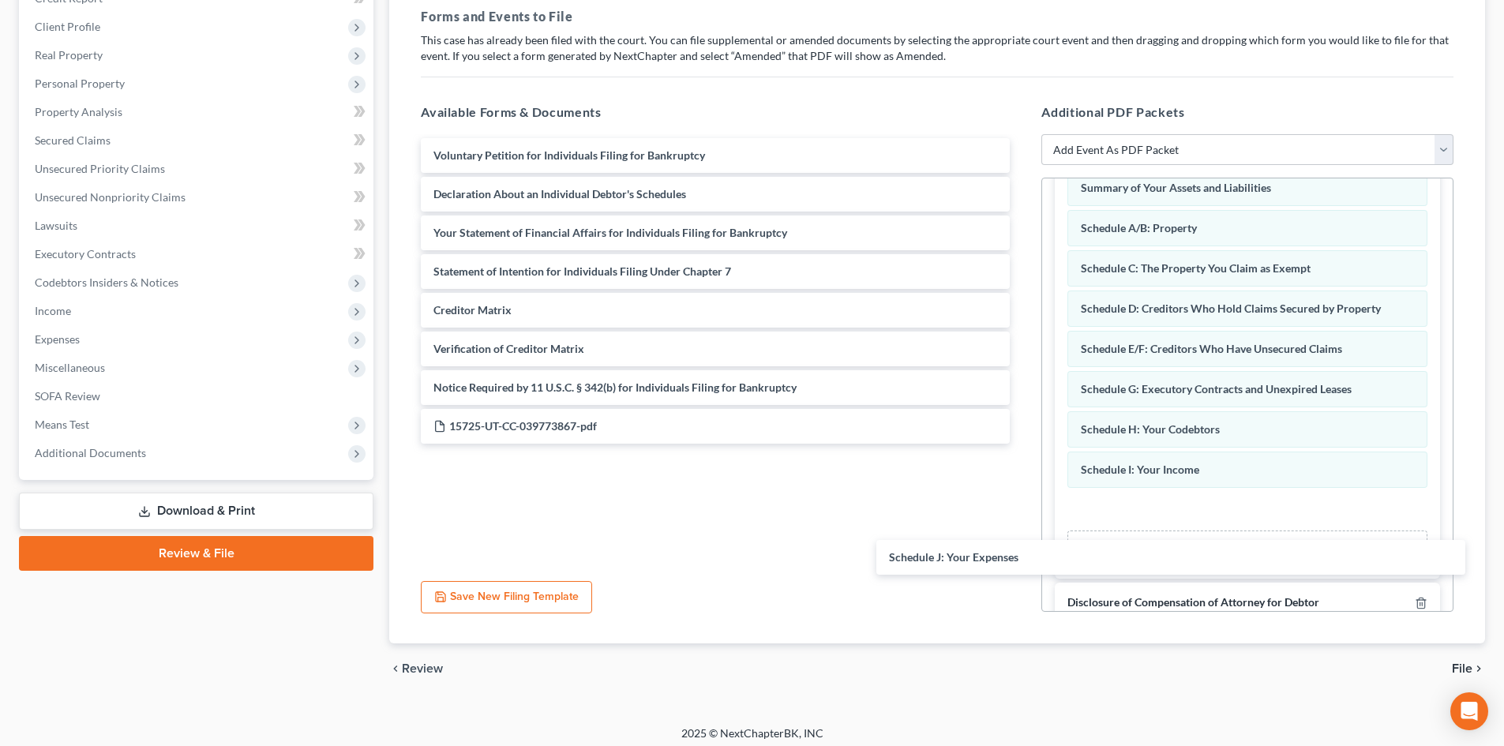
drag, startPoint x: 545, startPoint y: 189, endPoint x: 1117, endPoint y: 501, distance: 652.2
click at [1022, 444] on div "Schedule J: Your Expenses Voluntary Petition for Individuals Filing for Bankrup…" at bounding box center [715, 291] width 614 height 306
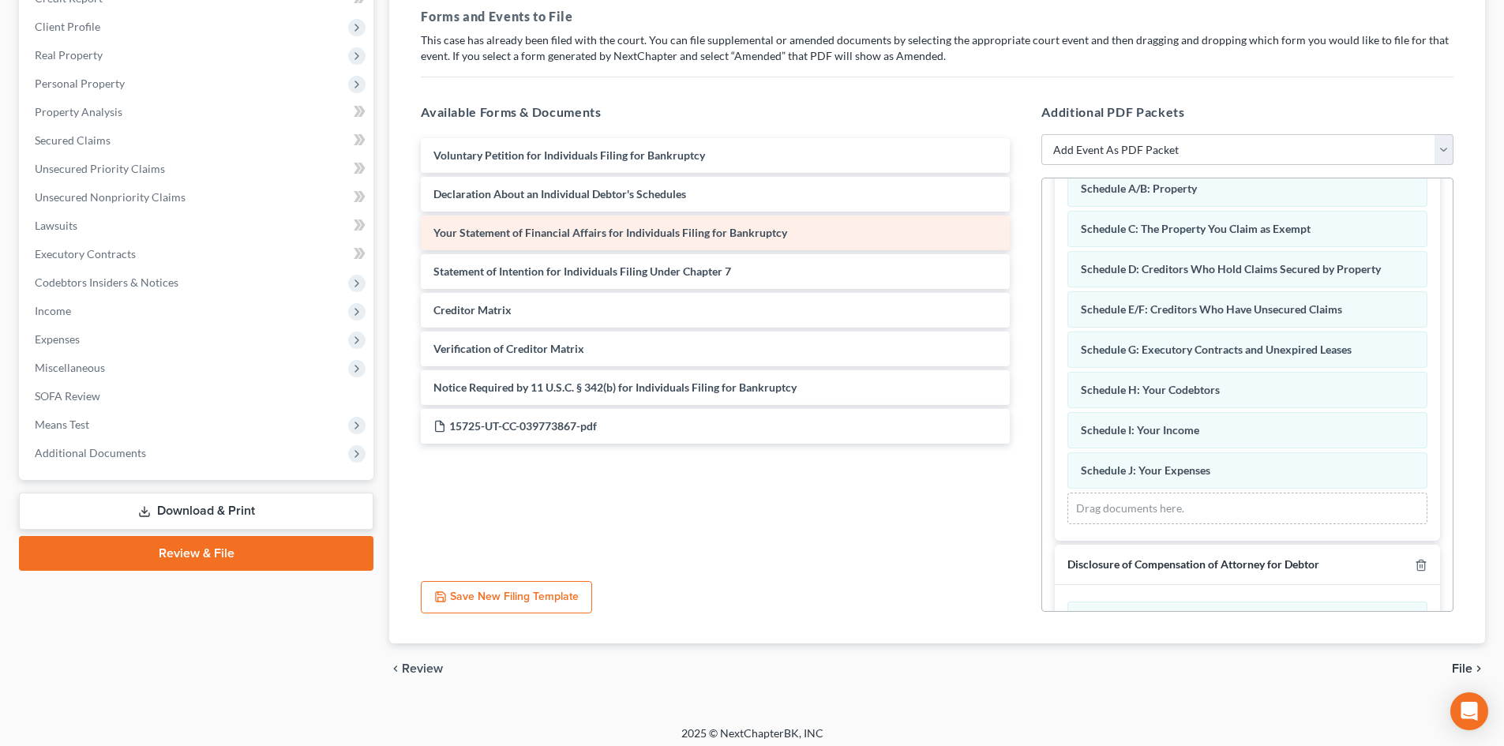
scroll to position [158, 0]
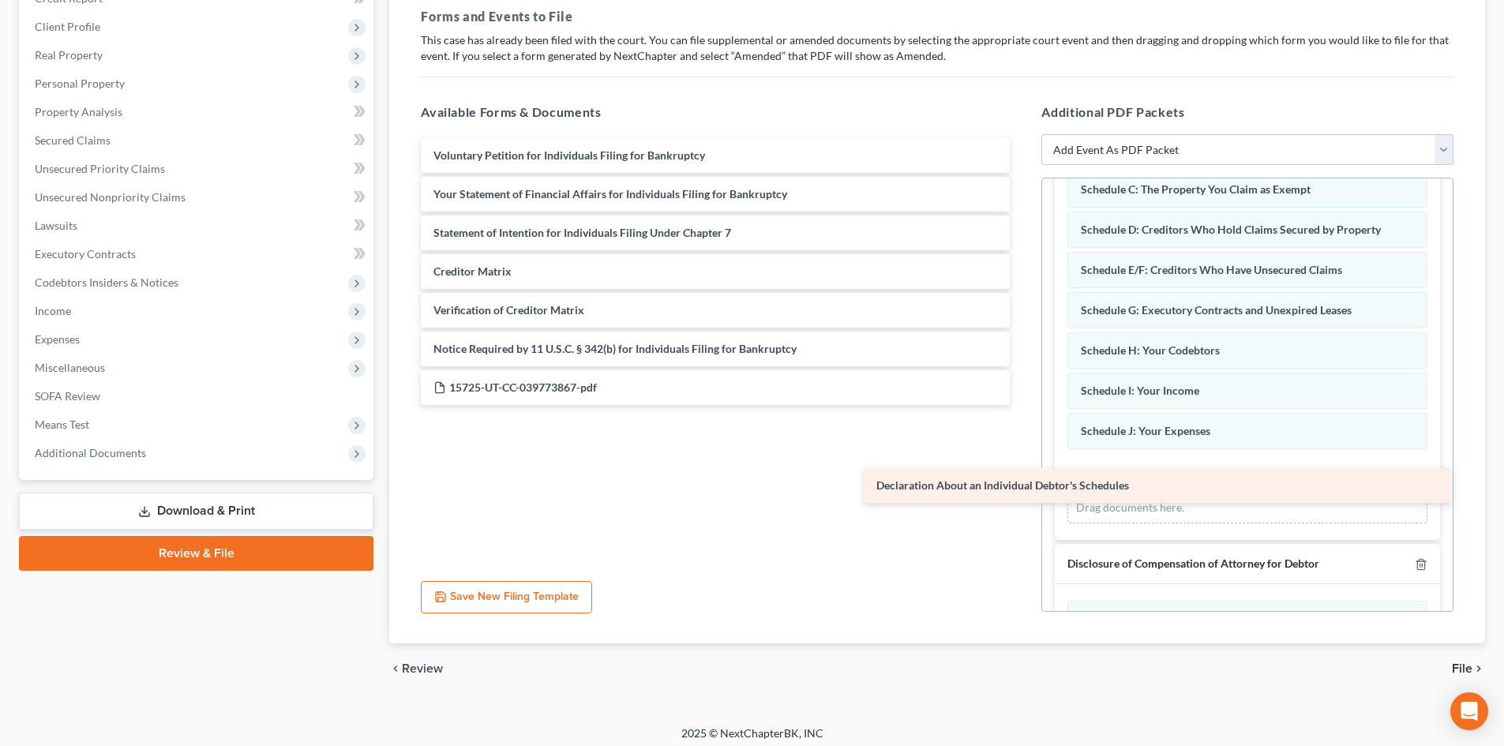
drag, startPoint x: 639, startPoint y: 189, endPoint x: 1061, endPoint y: 485, distance: 515.4
click at [1022, 405] on div "Declaration About an Individual Debtor's Schedules Voluntary Petition for Indiv…" at bounding box center [715, 271] width 614 height 267
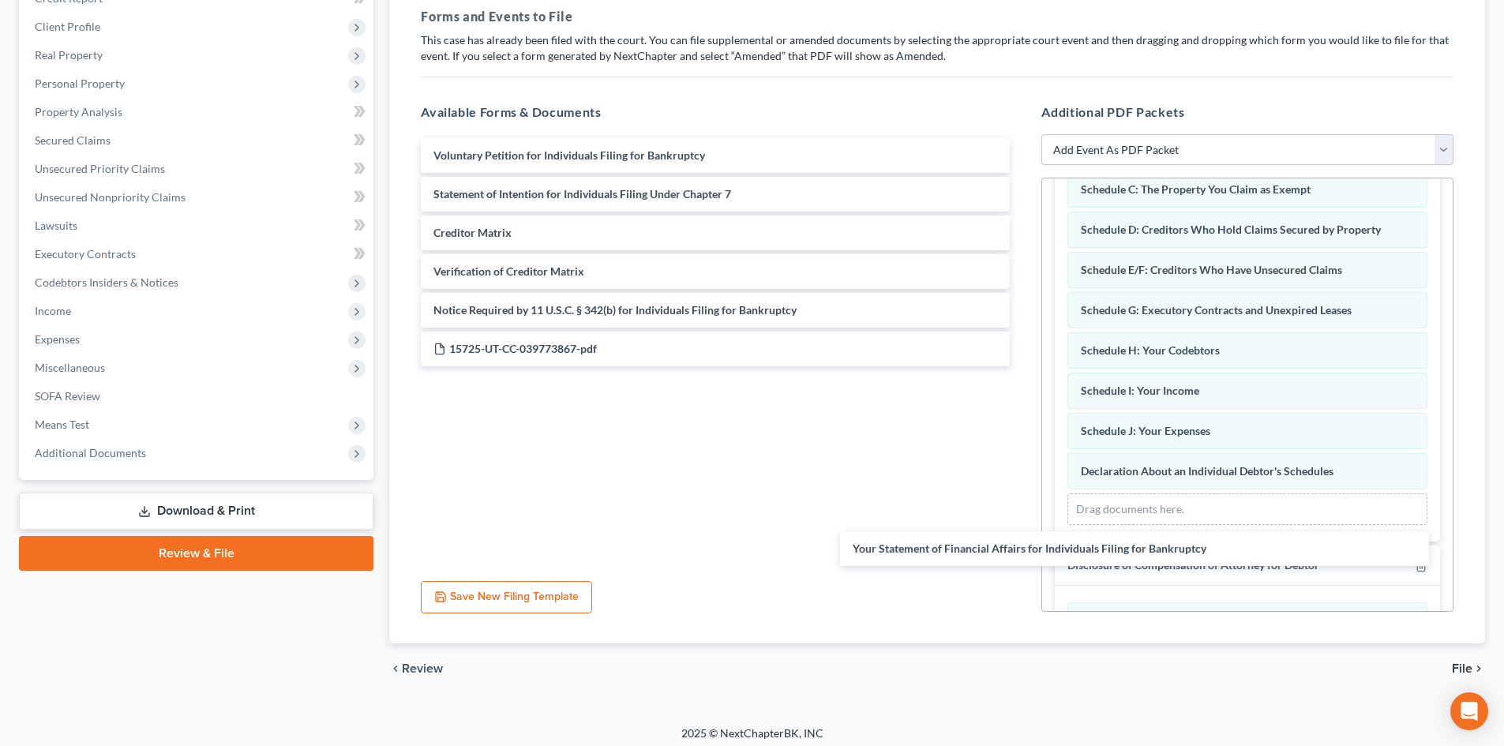
drag, startPoint x: 507, startPoint y: 191, endPoint x: 958, endPoint y: 540, distance: 570.7
click at [962, 405] on div "Your Statement of Financial Affairs for Individuals Filing for Bankruptcy Volun…" at bounding box center [715, 271] width 614 height 267
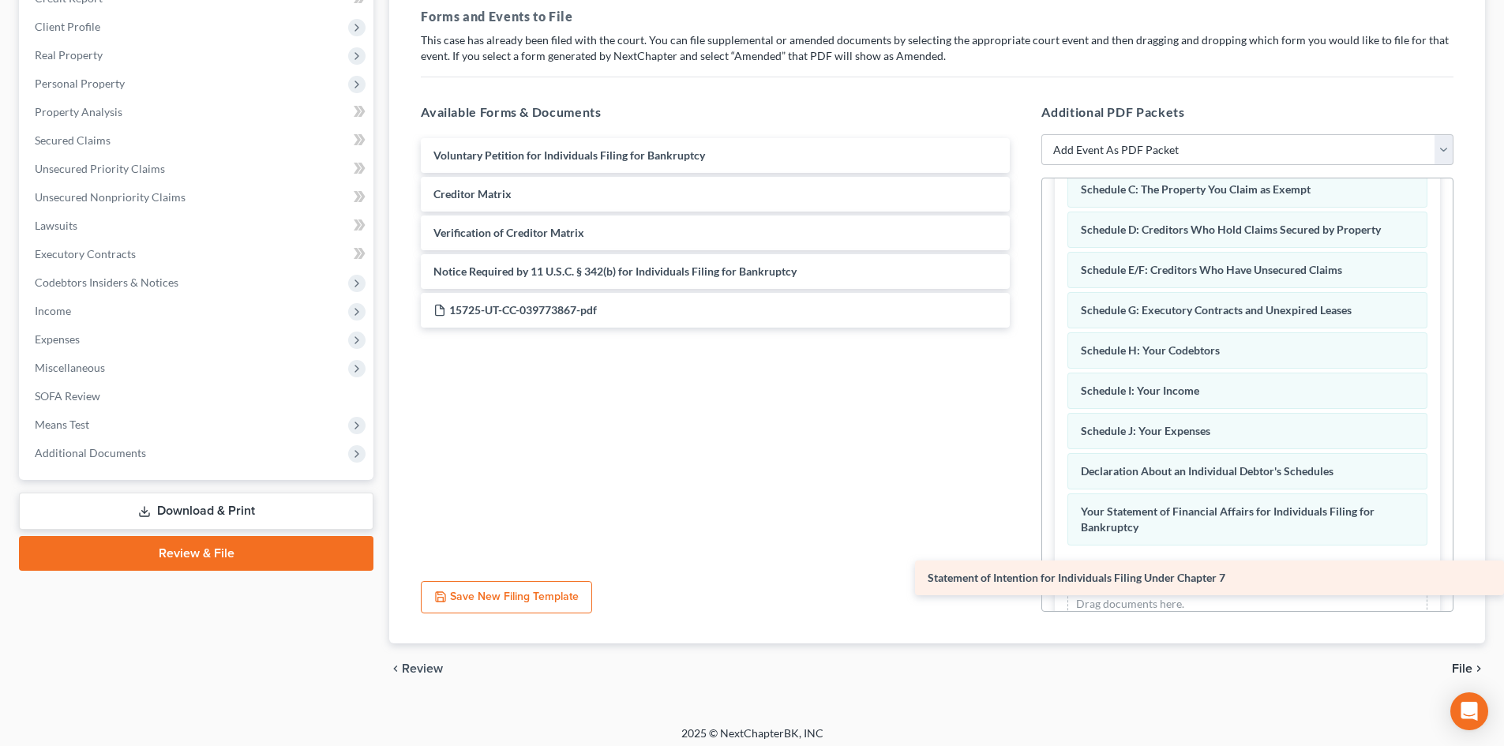
drag, startPoint x: 506, startPoint y: 202, endPoint x: 1037, endPoint y: 586, distance: 654.8
click at [1022, 328] on div "Statement of Intention for Individuals Filing Under Chapter 7 Voluntary Petitio…" at bounding box center [715, 232] width 614 height 189
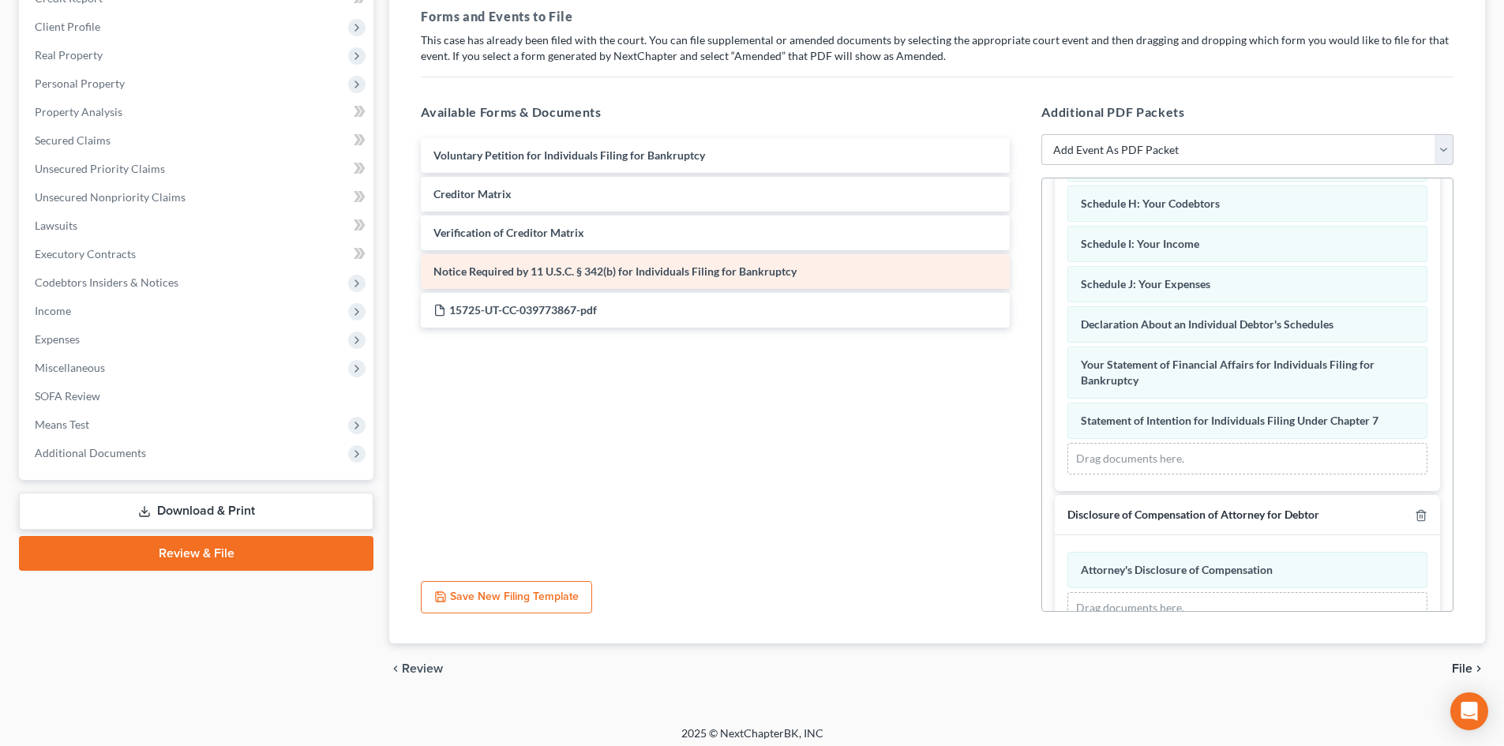
scroll to position [316, 0]
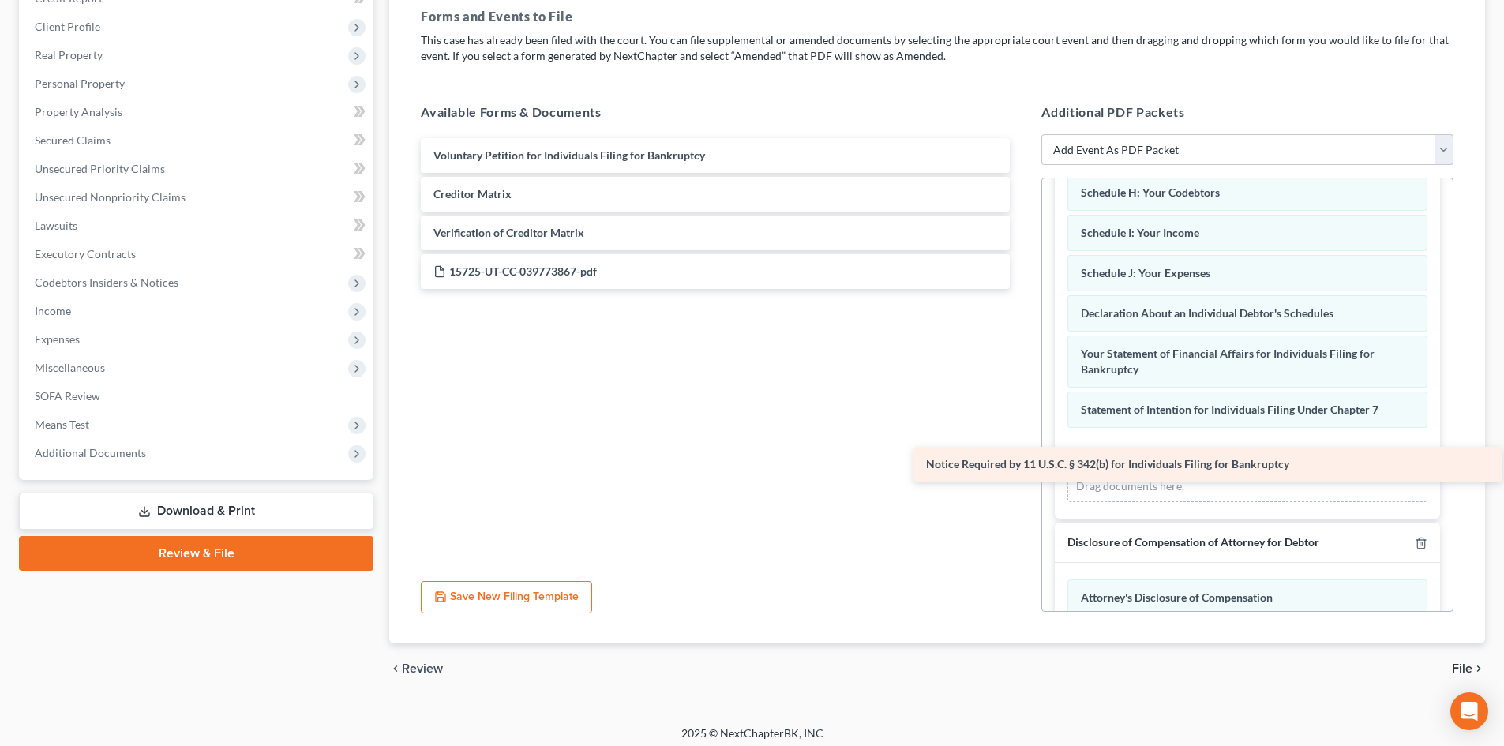
drag, startPoint x: 572, startPoint y: 271, endPoint x: 1064, endPoint y: 463, distance: 529.0
click at [1022, 289] on div "Notice Required by 11 U.S.C. § 342(b) for Individuals Filing for Bankruptcy Vol…" at bounding box center [715, 213] width 614 height 151
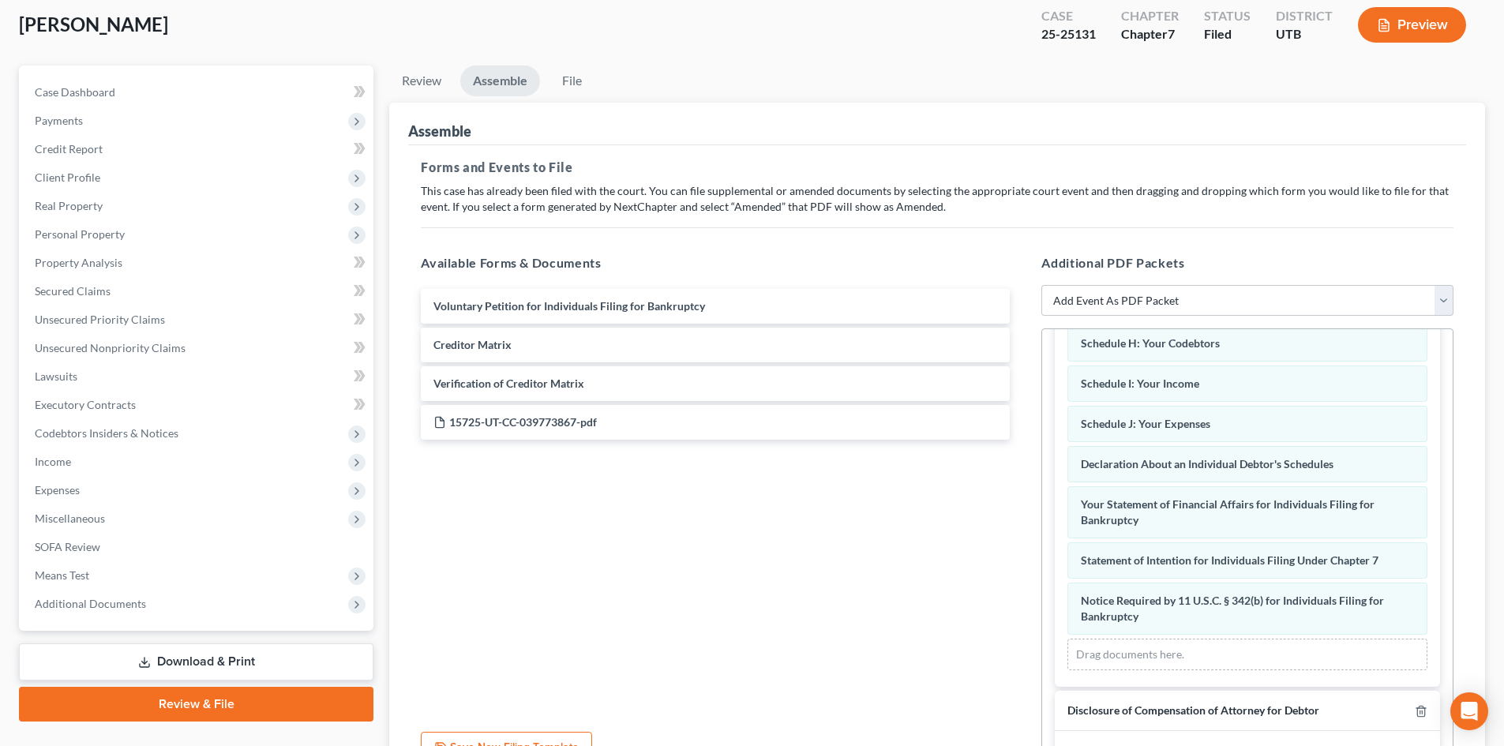
scroll to position [79, 0]
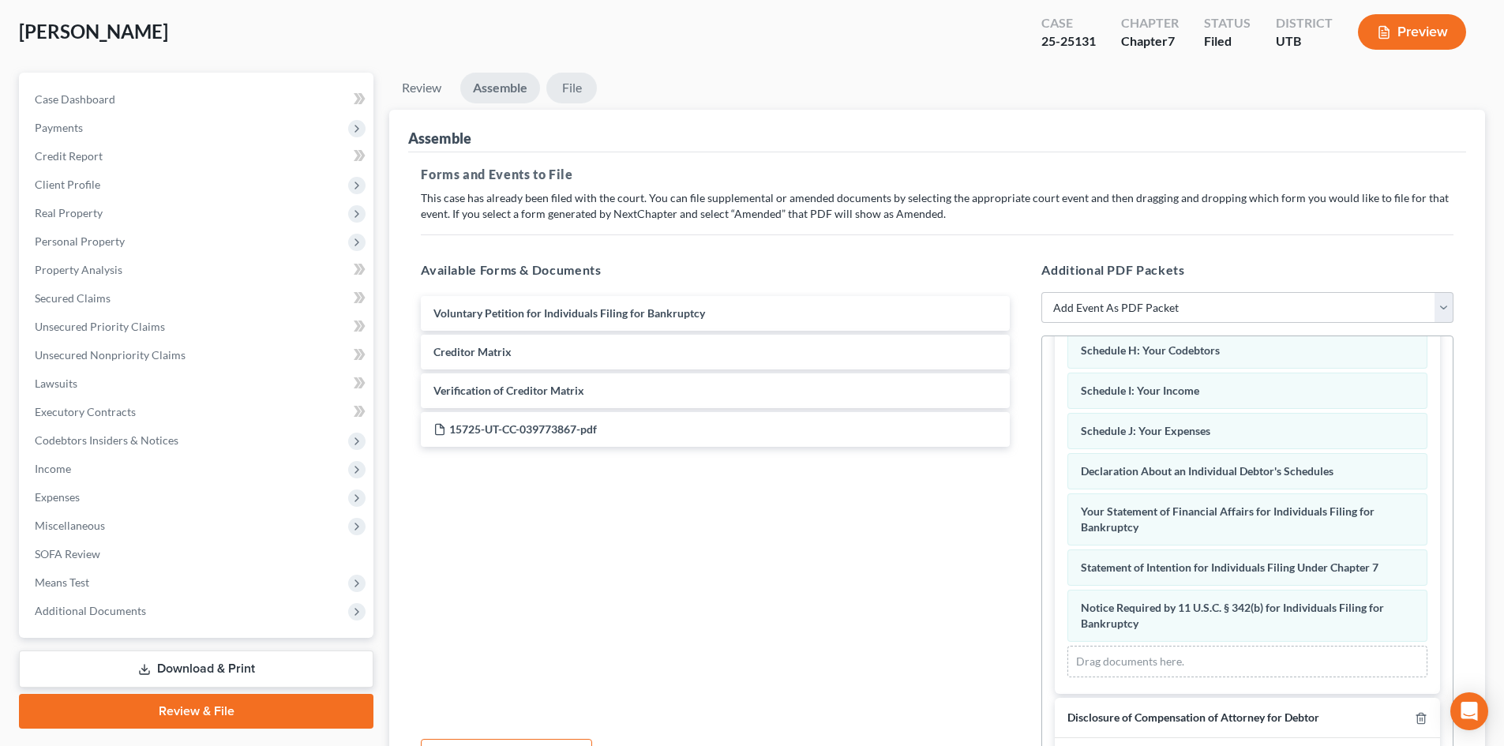
click at [572, 88] on link "File" at bounding box center [571, 88] width 51 height 31
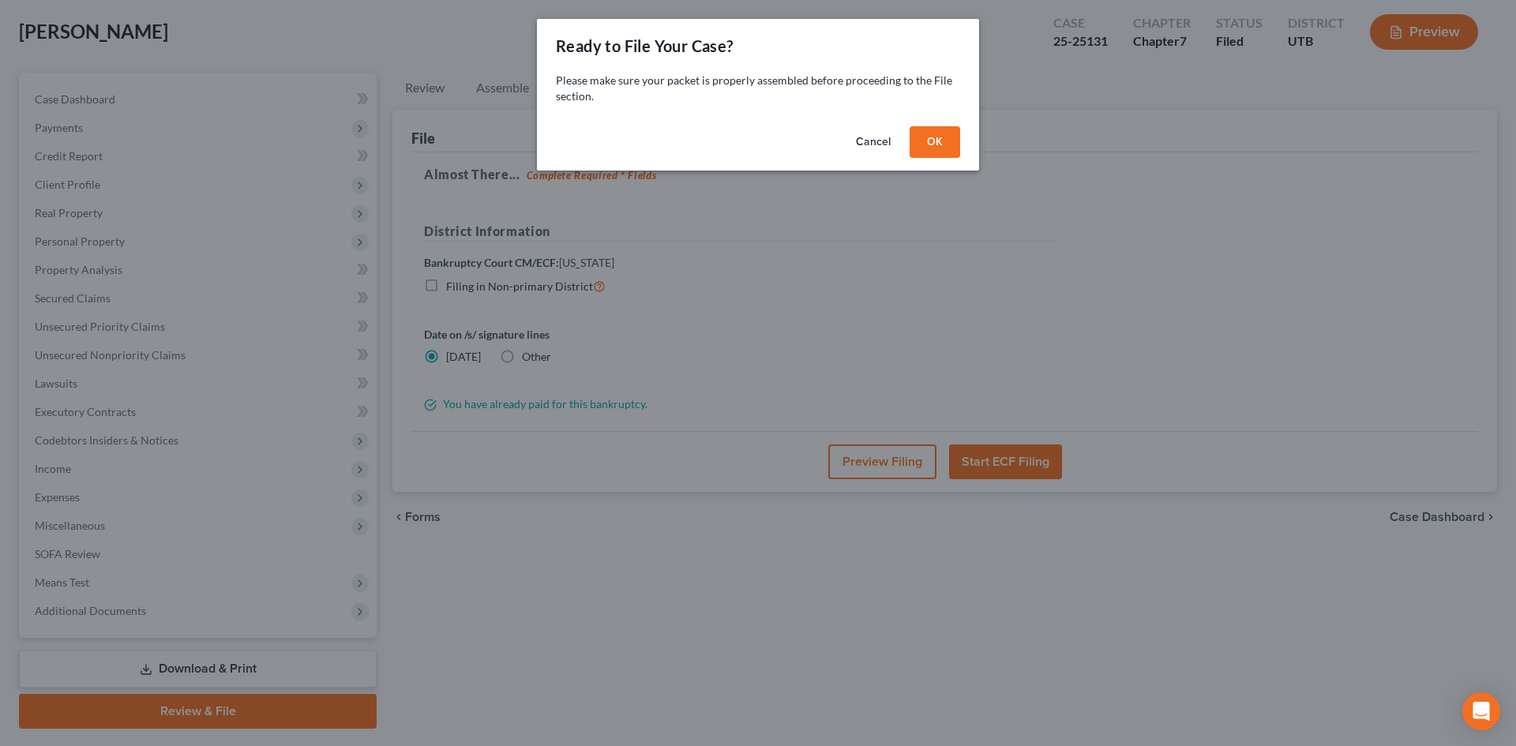
click at [947, 141] on button "OK" at bounding box center [935, 142] width 51 height 32
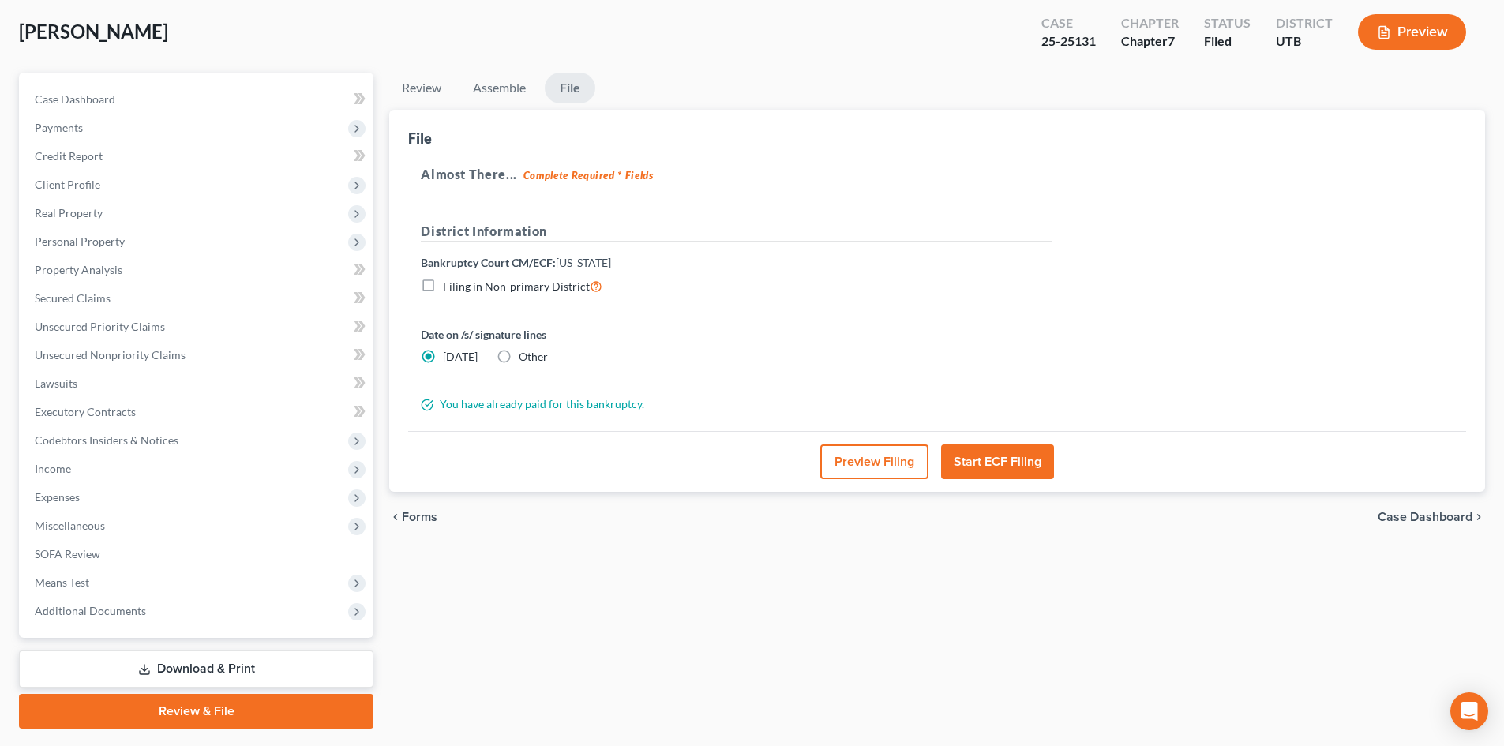
click at [986, 470] on button "Start ECF Filing" at bounding box center [997, 461] width 113 height 35
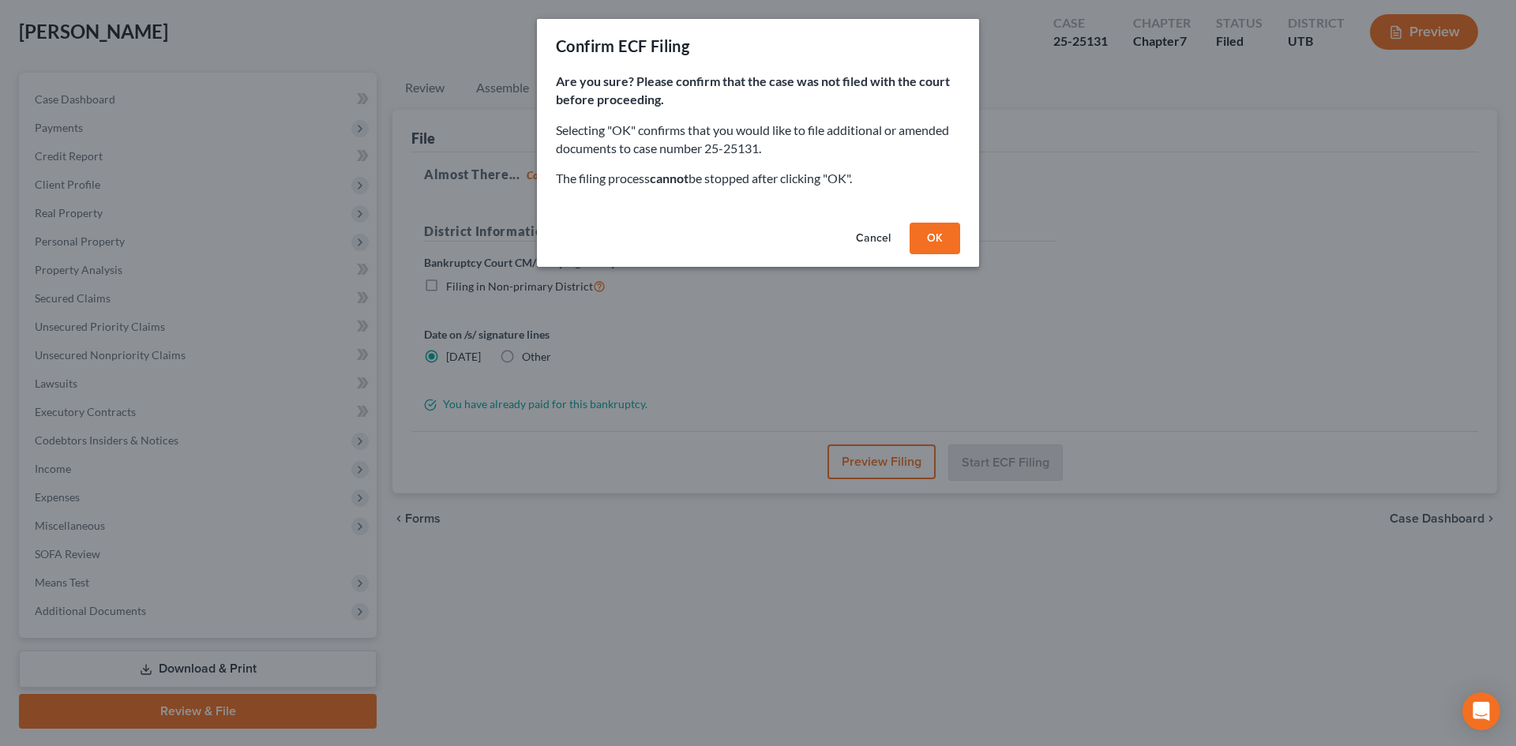
click at [946, 251] on button "OK" at bounding box center [935, 239] width 51 height 32
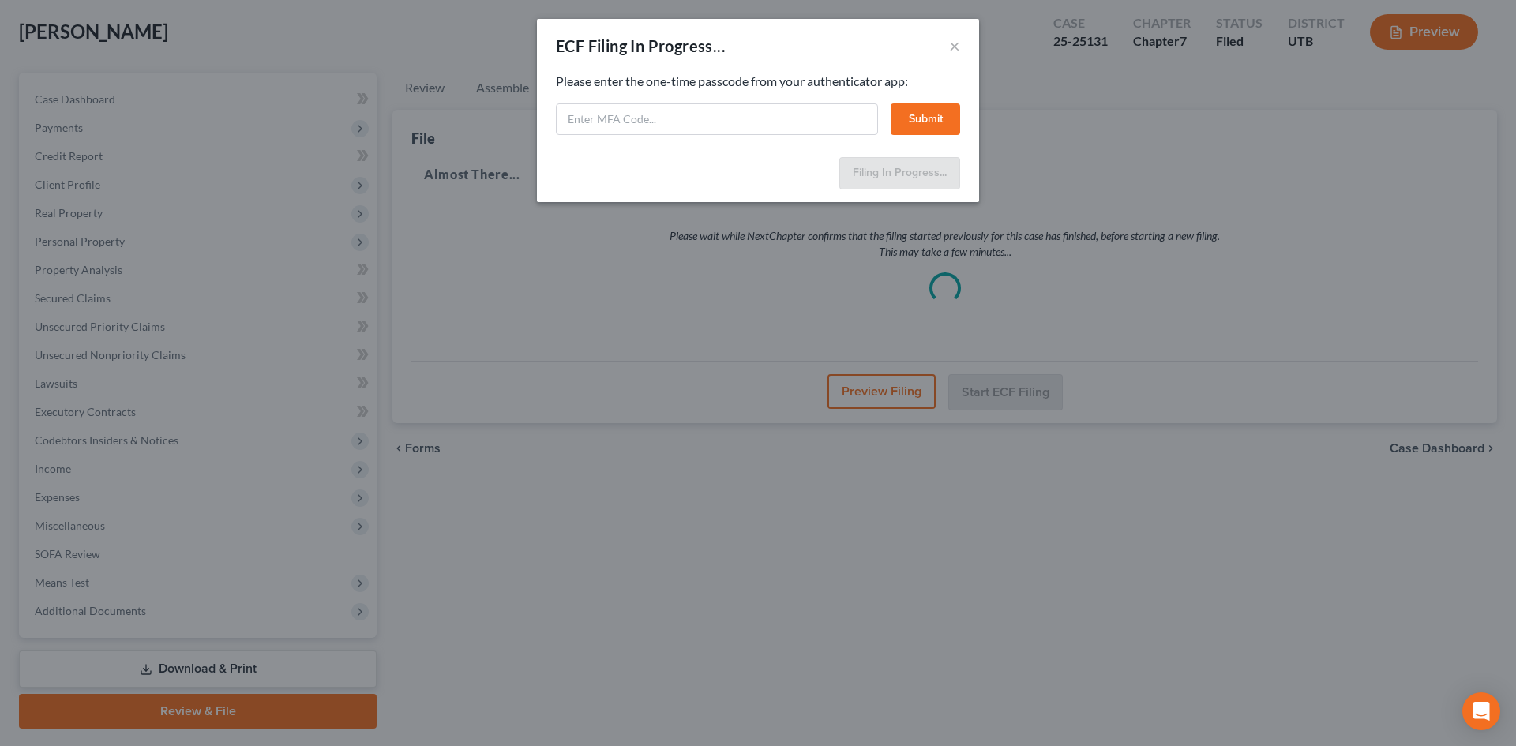
click at [733, 135] on div "Feel free to download your entire bankruptcy packet here: Please enter the one-…" at bounding box center [758, 112] width 442 height 78
click at [745, 129] on input "text" at bounding box center [717, 119] width 322 height 32
type input "044564"
click at [936, 125] on button "Submit" at bounding box center [925, 119] width 69 height 32
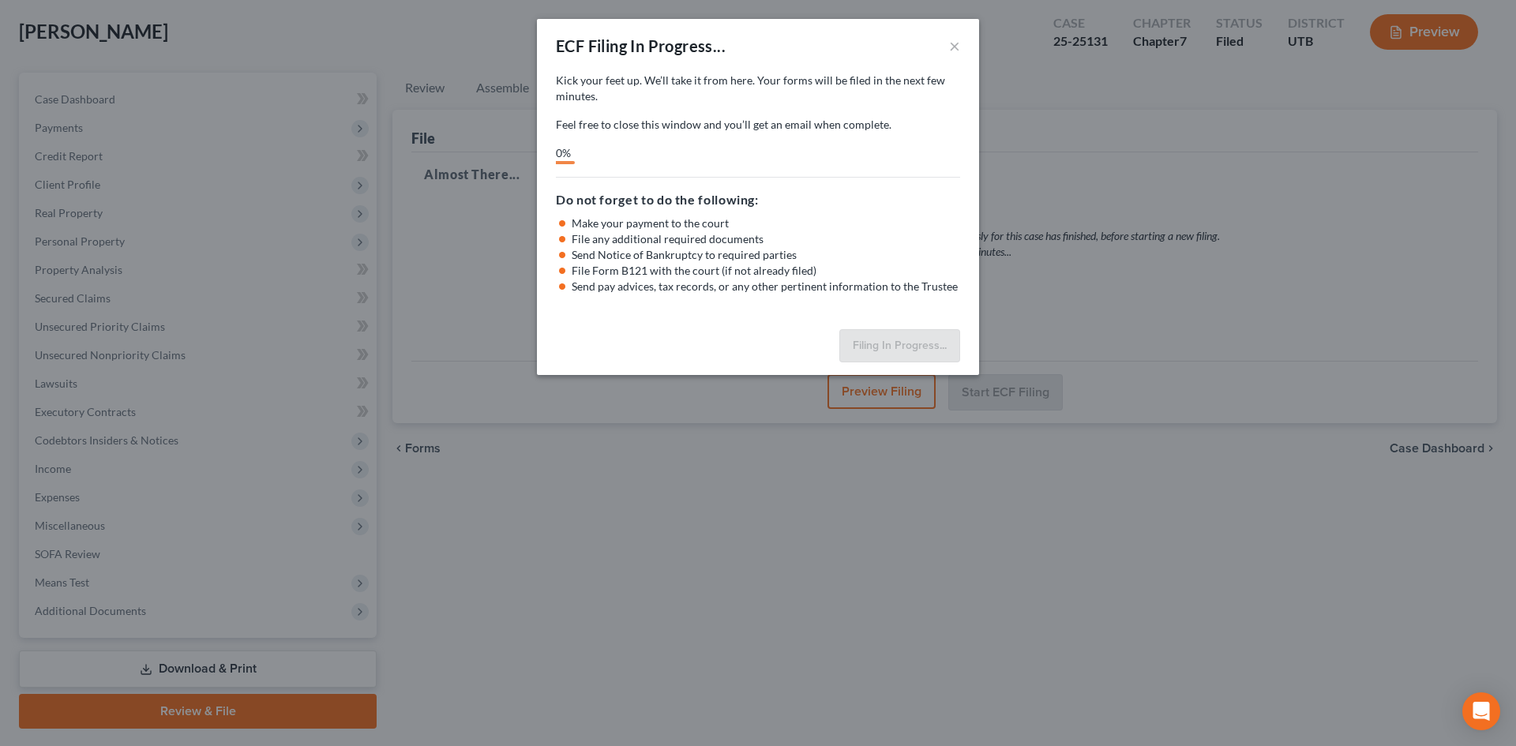
click at [1377, 601] on div "ECF Filing In Progress... × Kick your feet up. We’ll take it from here. Your ca…" at bounding box center [758, 373] width 1516 height 746
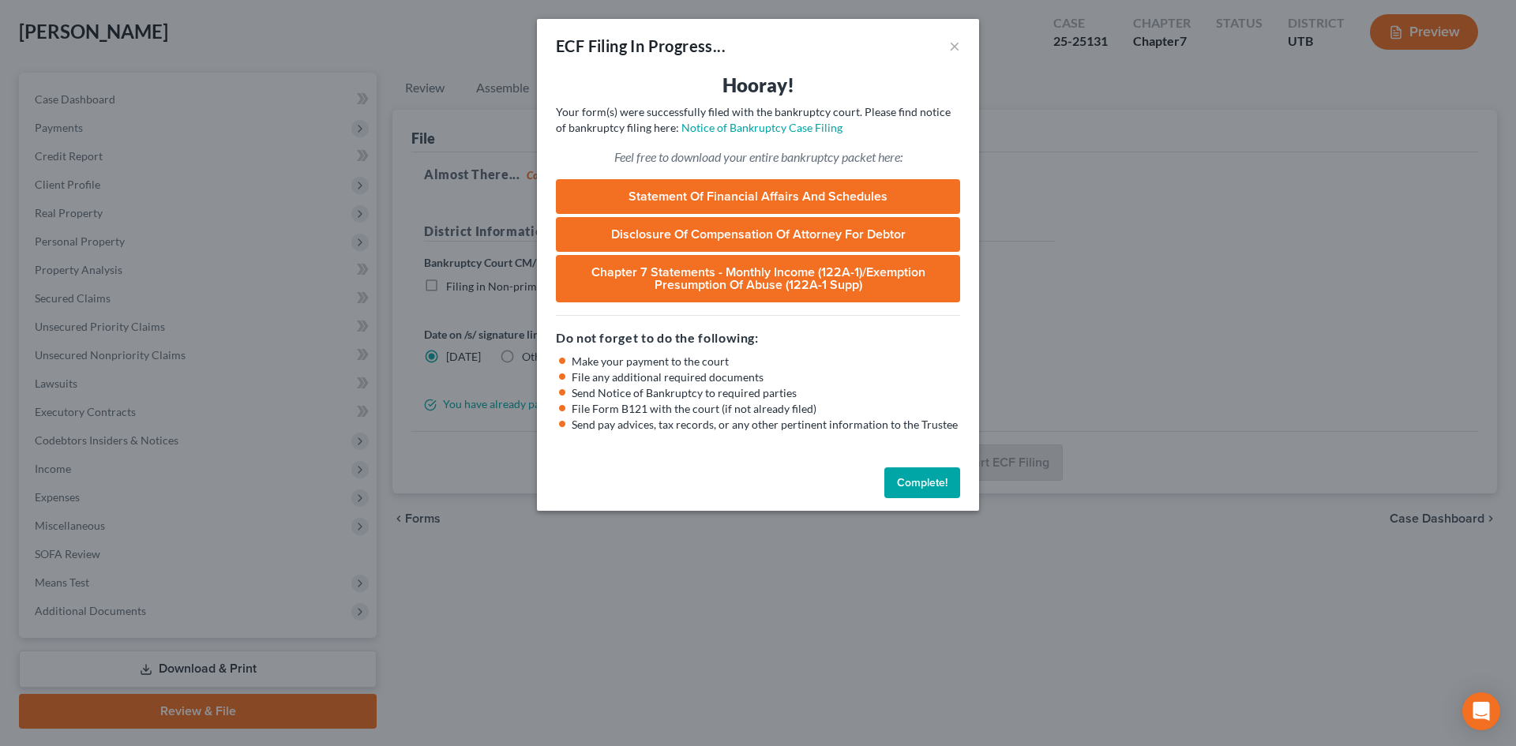
click at [903, 484] on button "Complete!" at bounding box center [922, 483] width 76 height 32
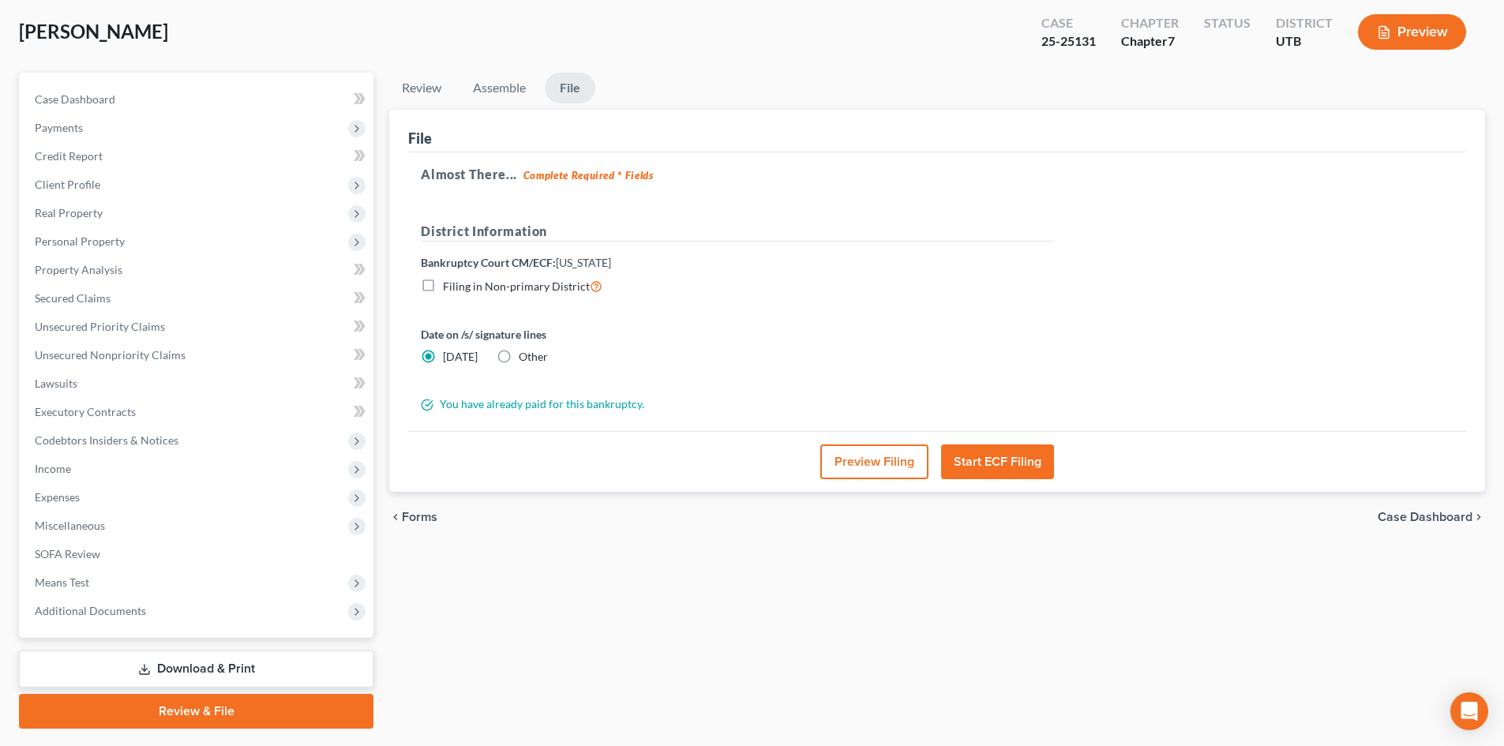
click at [818, 591] on div "Review Assemble File Review This court does not allow electronic filing for cas…" at bounding box center [937, 401] width 1112 height 656
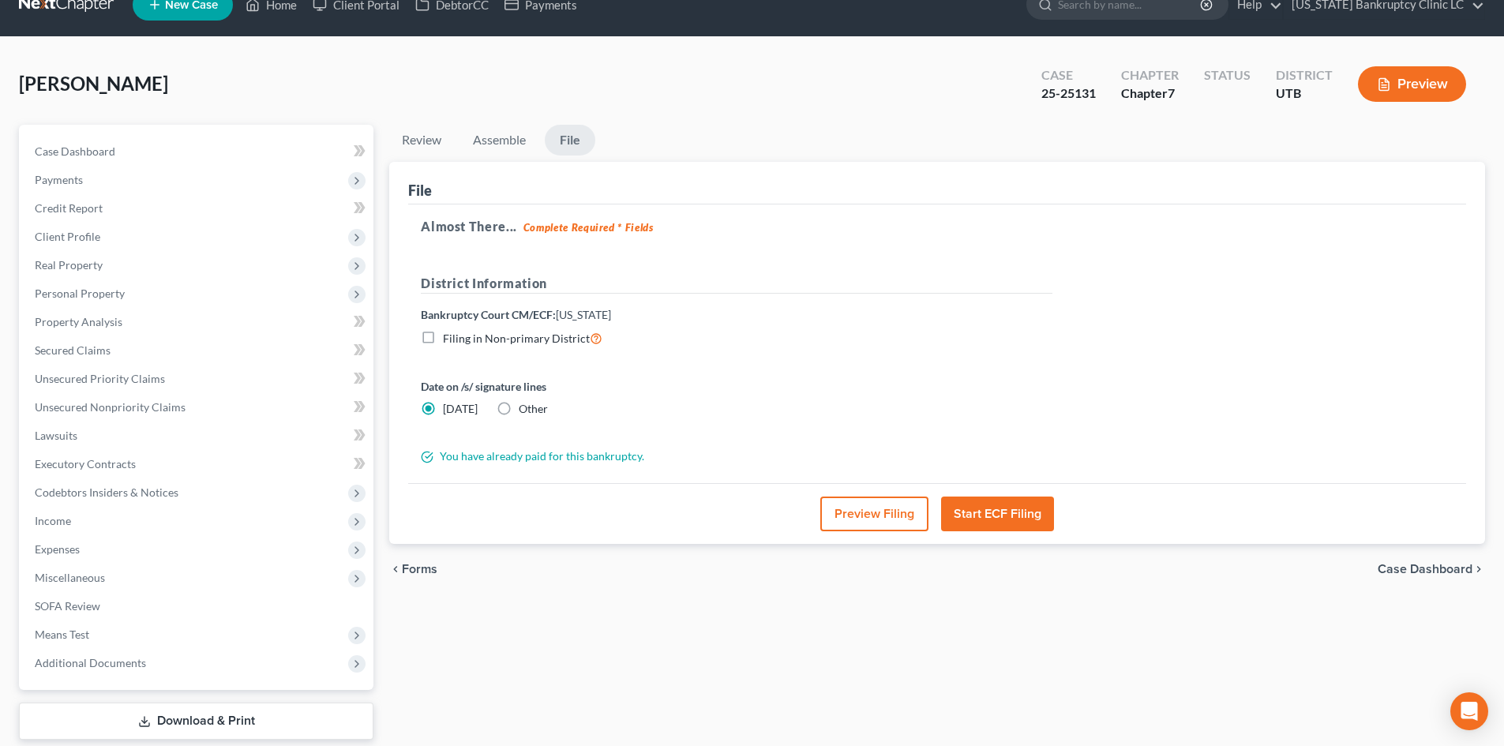
scroll to position [0, 0]
